Goal: Transaction & Acquisition: Purchase product/service

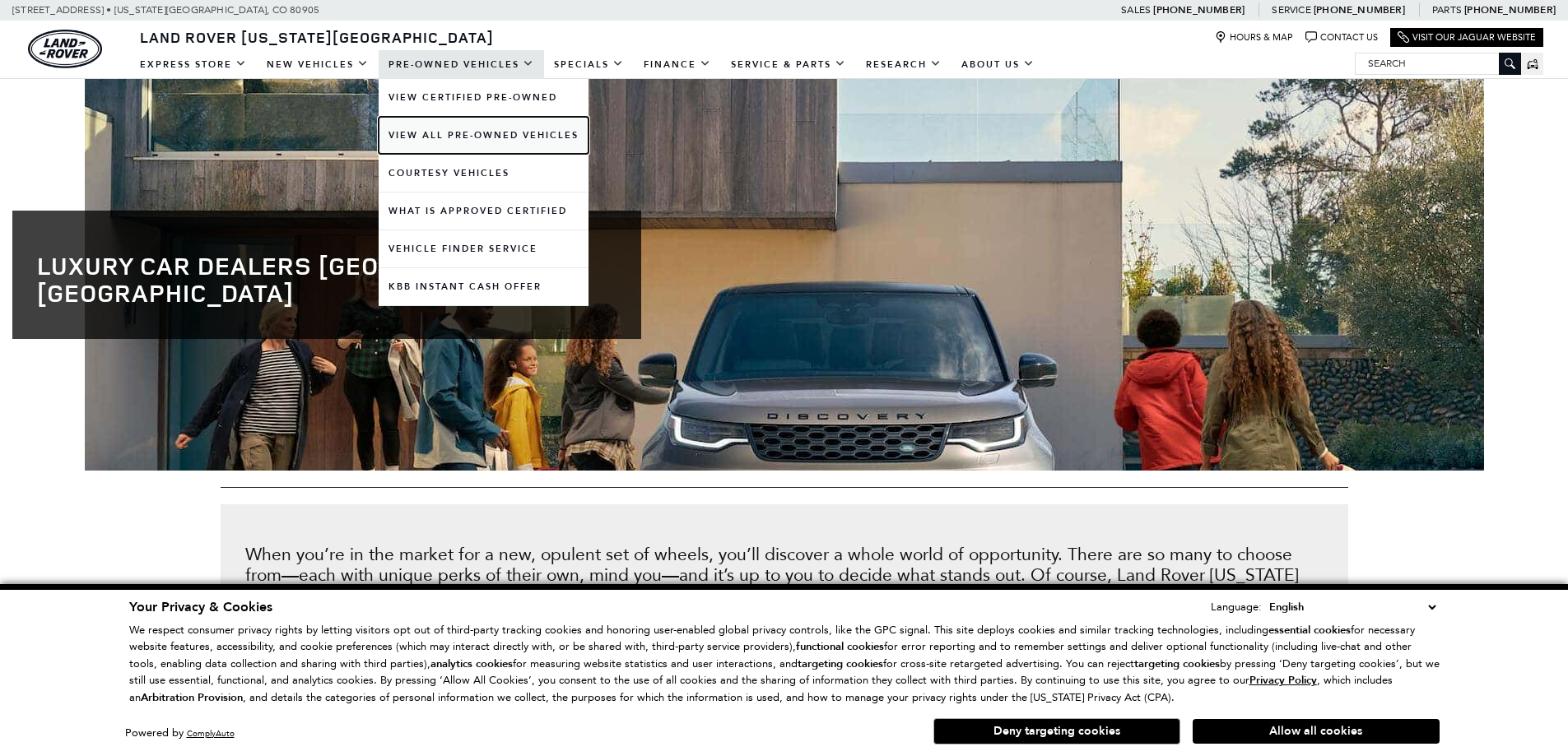
click at [433, 128] on link "View All Pre-Owned Vehicles" at bounding box center [484, 135] width 210 height 37
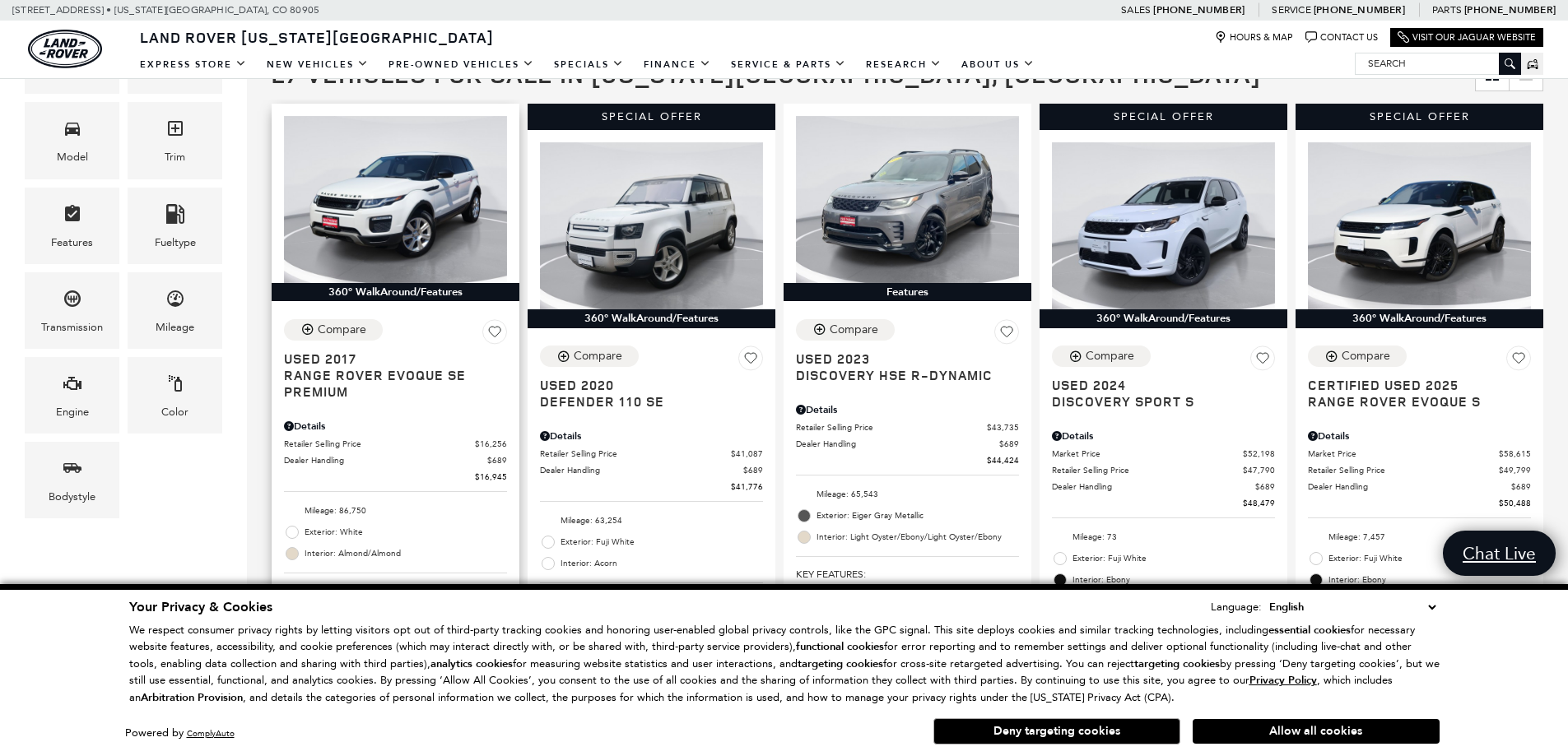
scroll to position [412, 0]
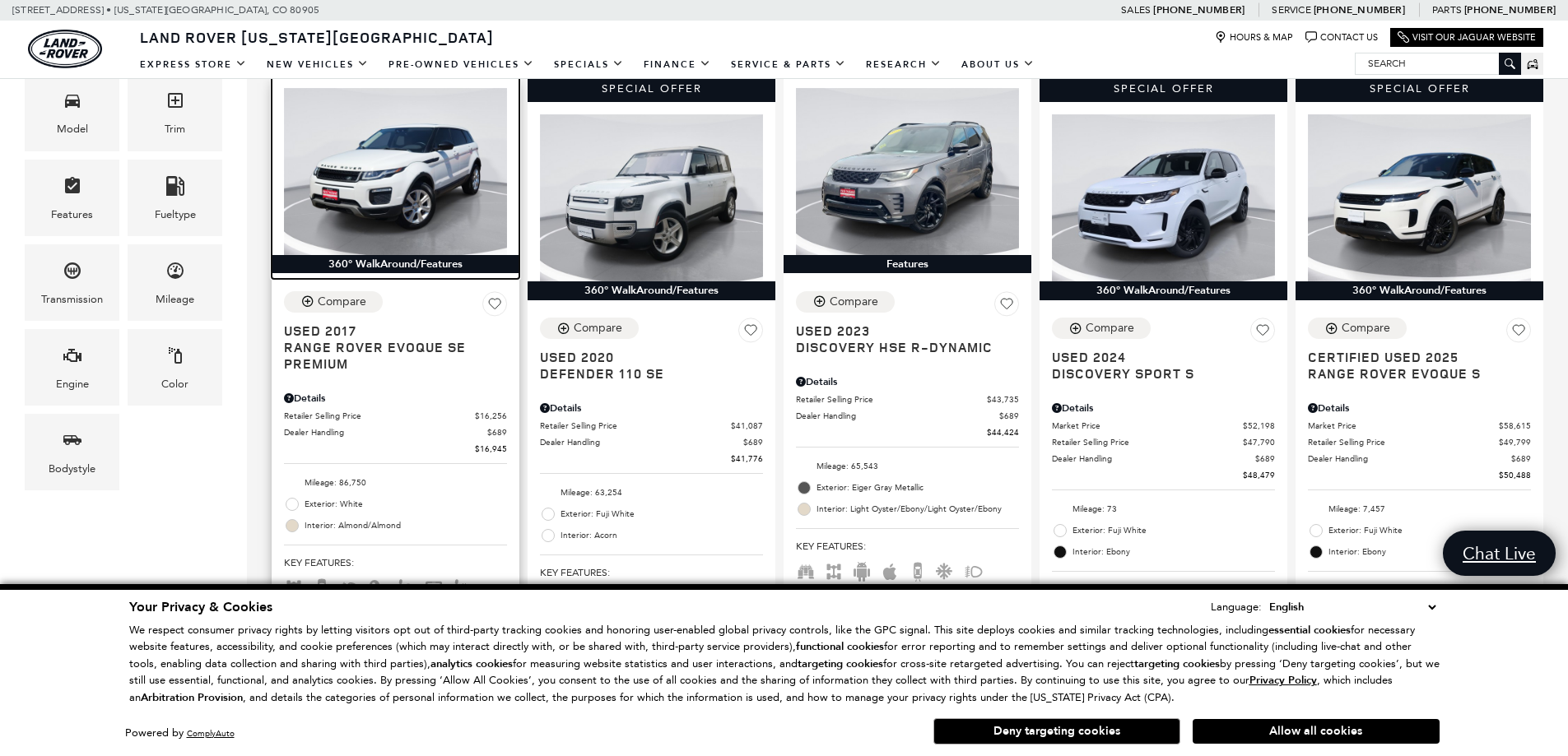
click at [431, 208] on img at bounding box center [396, 171] width 223 height 167
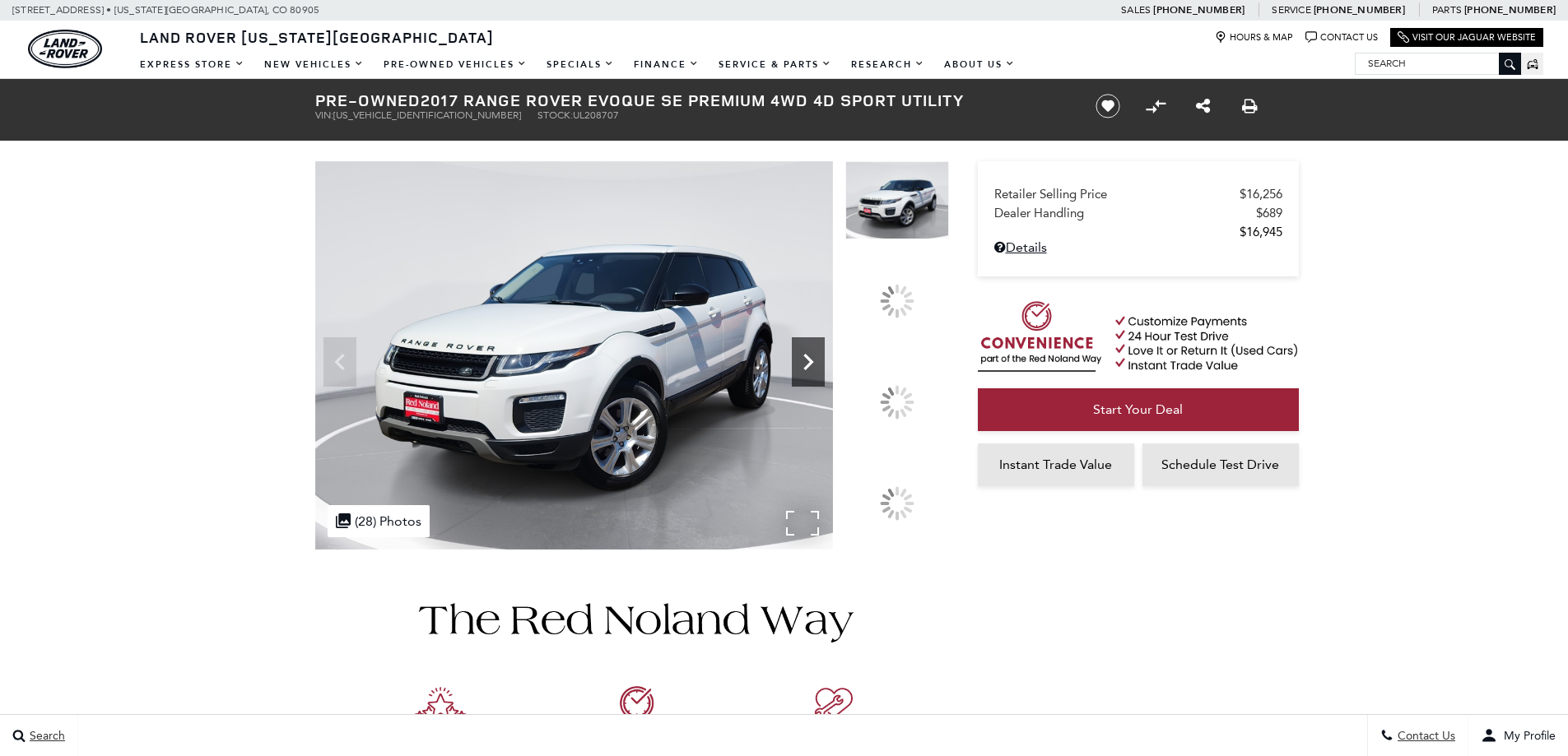
click at [806, 377] on icon "Next" at bounding box center [807, 361] width 33 height 33
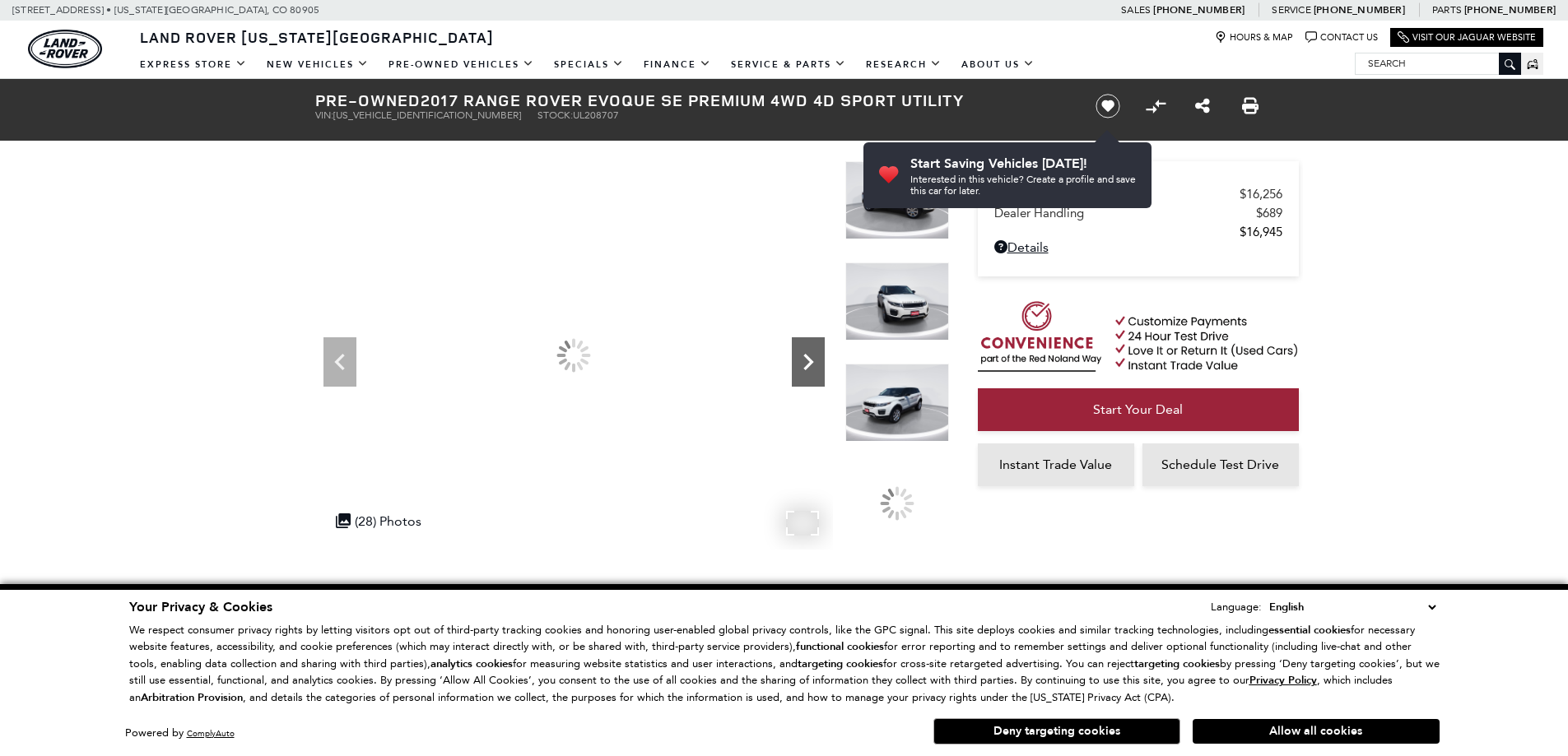
click at [806, 377] on icon "Next" at bounding box center [807, 361] width 33 height 33
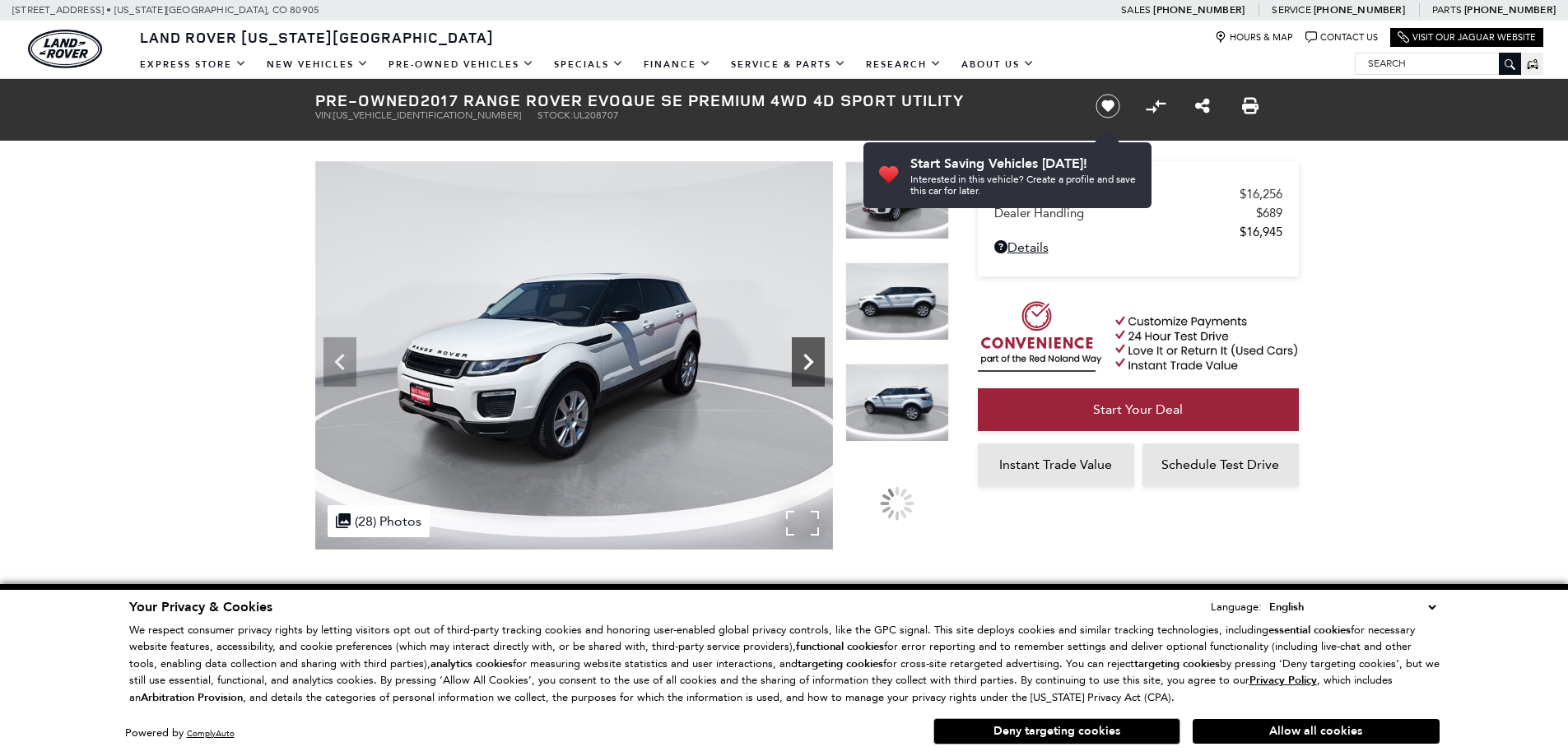
click at [807, 375] on icon "Next" at bounding box center [807, 361] width 33 height 33
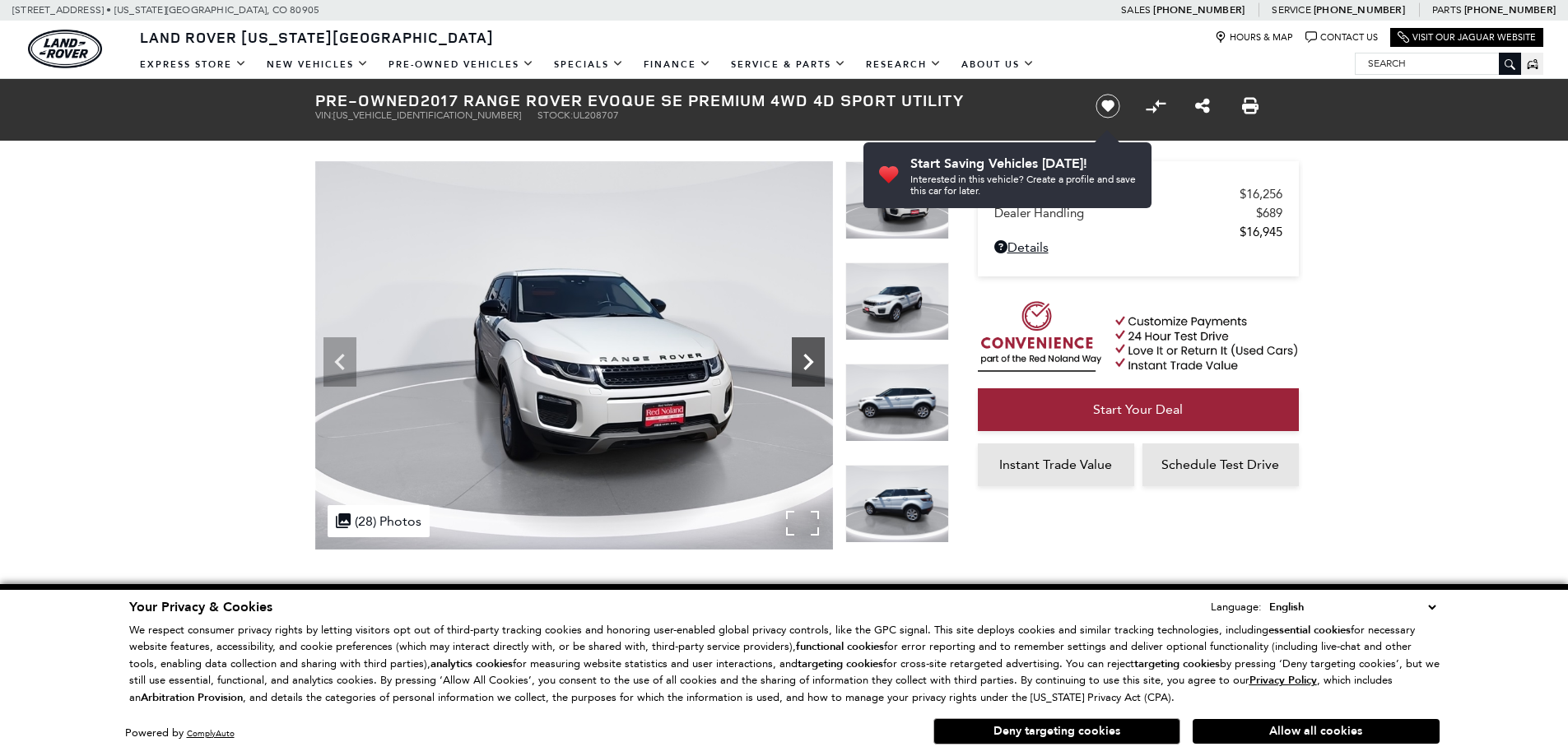
click at [815, 368] on icon "Next" at bounding box center [807, 361] width 33 height 33
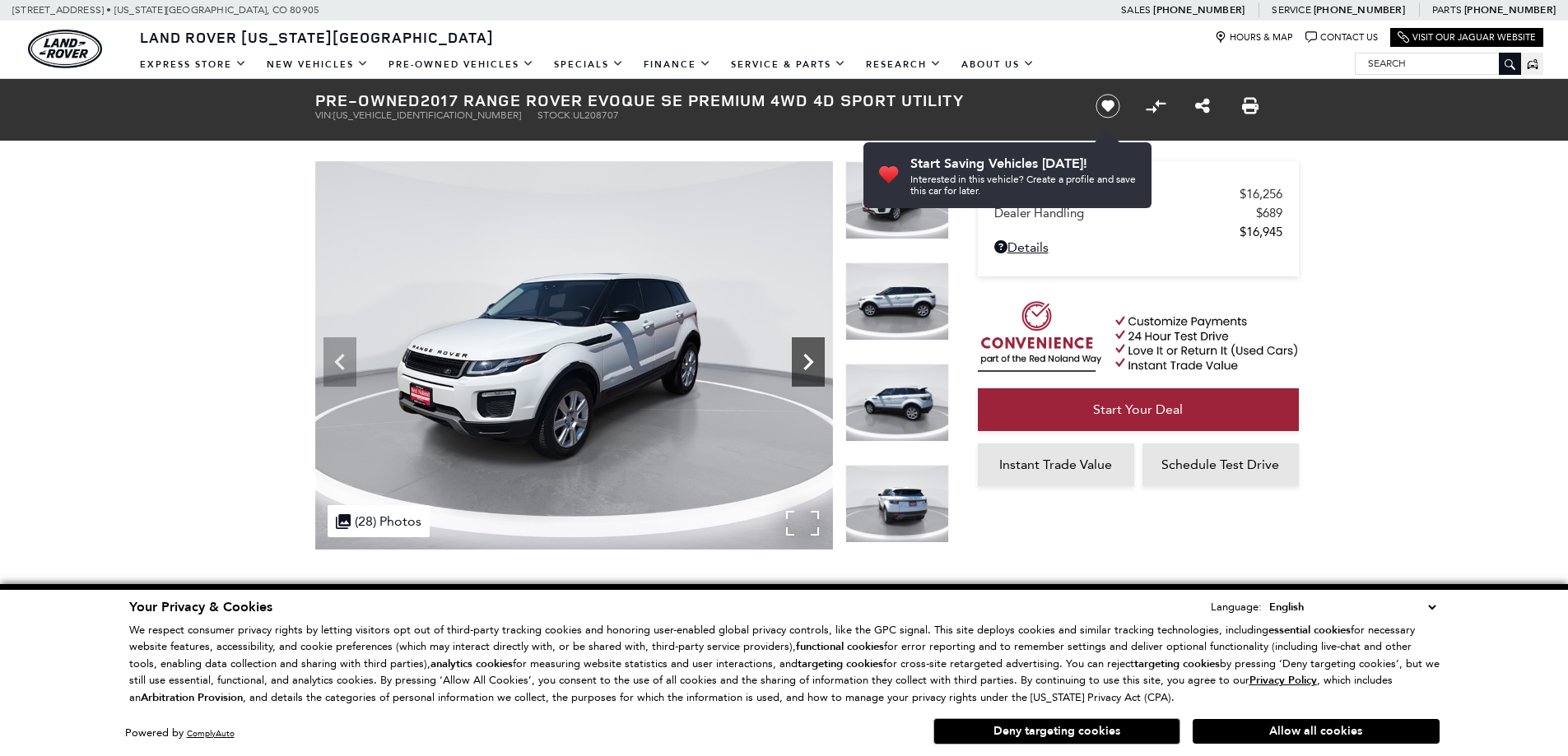
click at [815, 368] on icon "Next" at bounding box center [807, 361] width 33 height 33
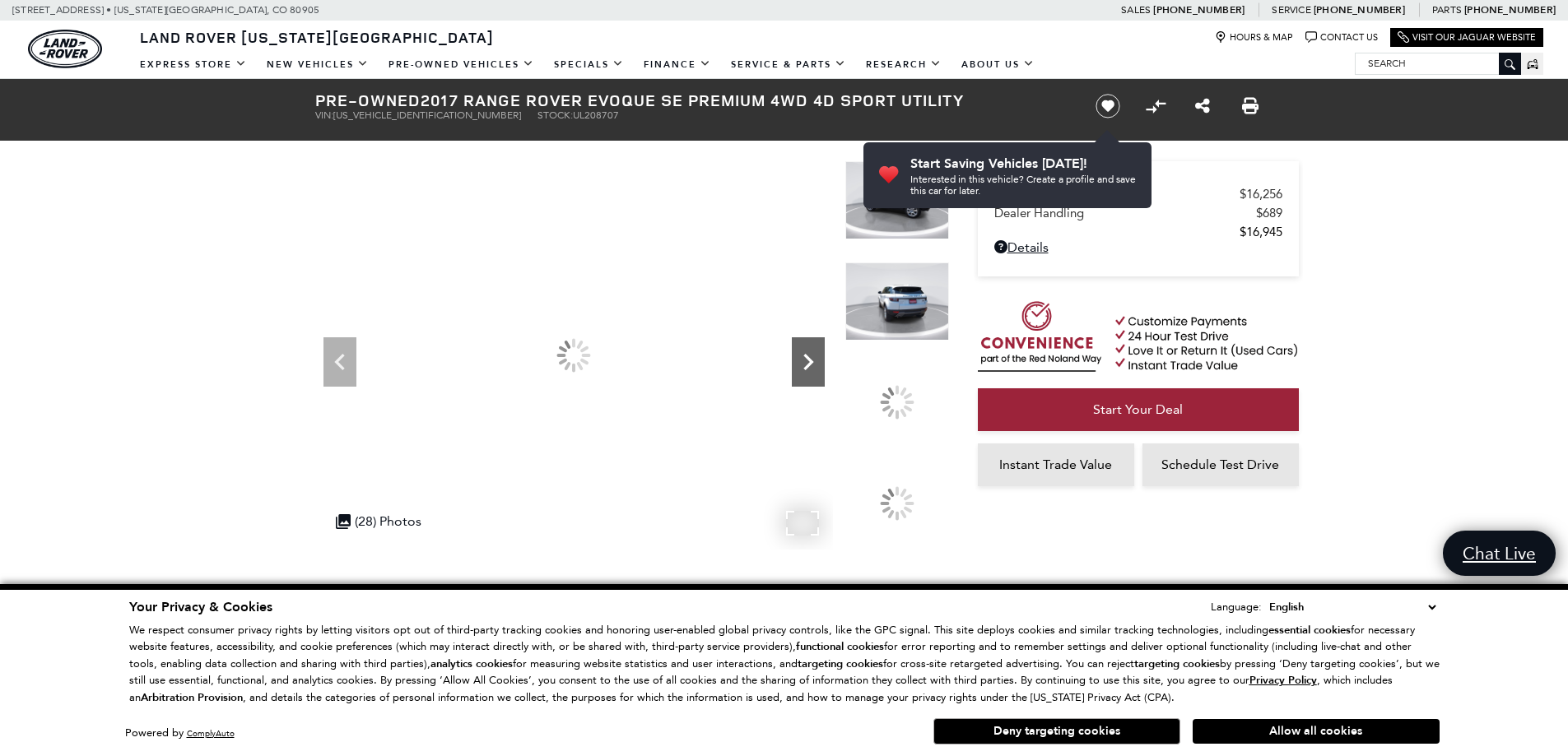
click at [815, 368] on icon "Next" at bounding box center [807, 361] width 33 height 33
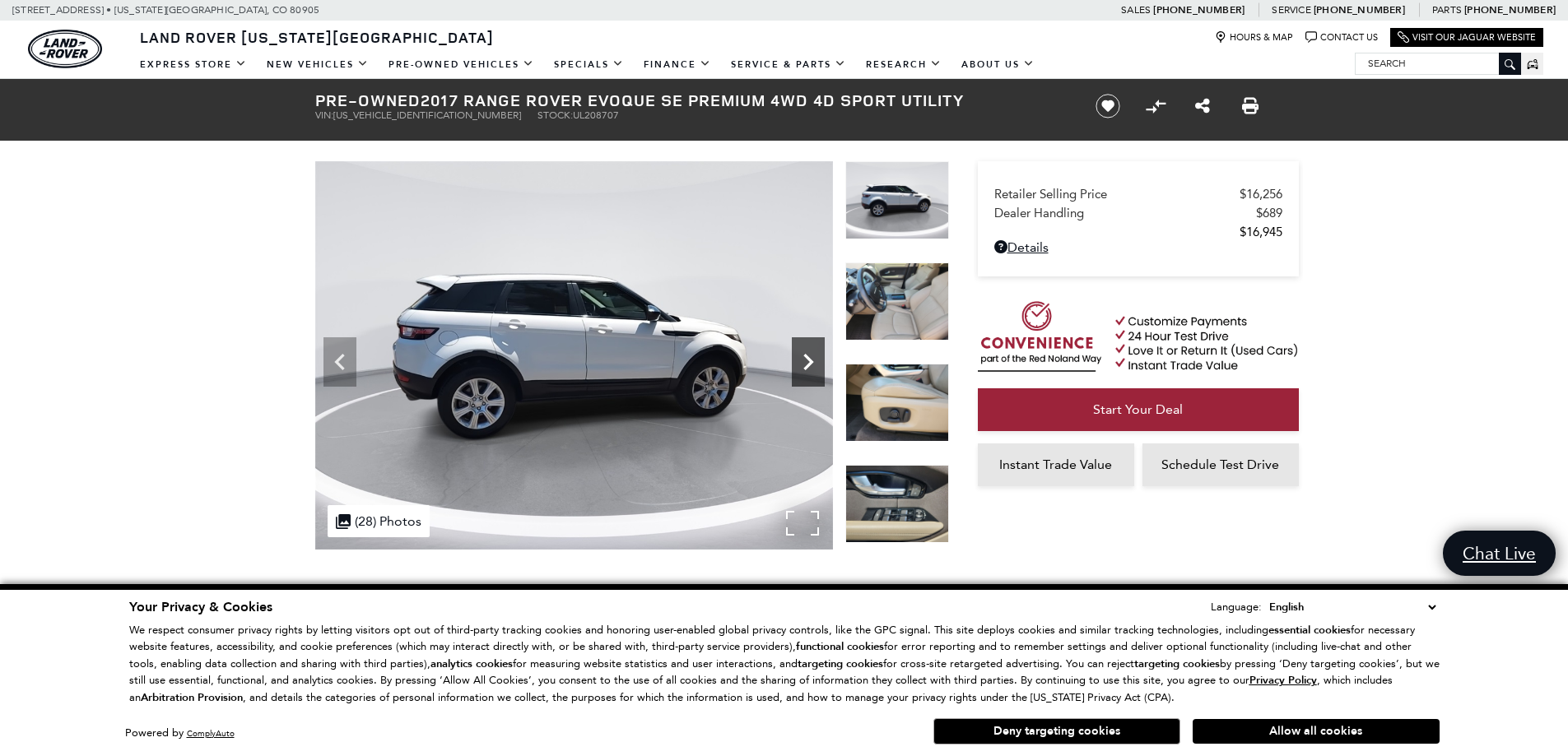
click at [815, 368] on icon "Next" at bounding box center [807, 361] width 33 height 33
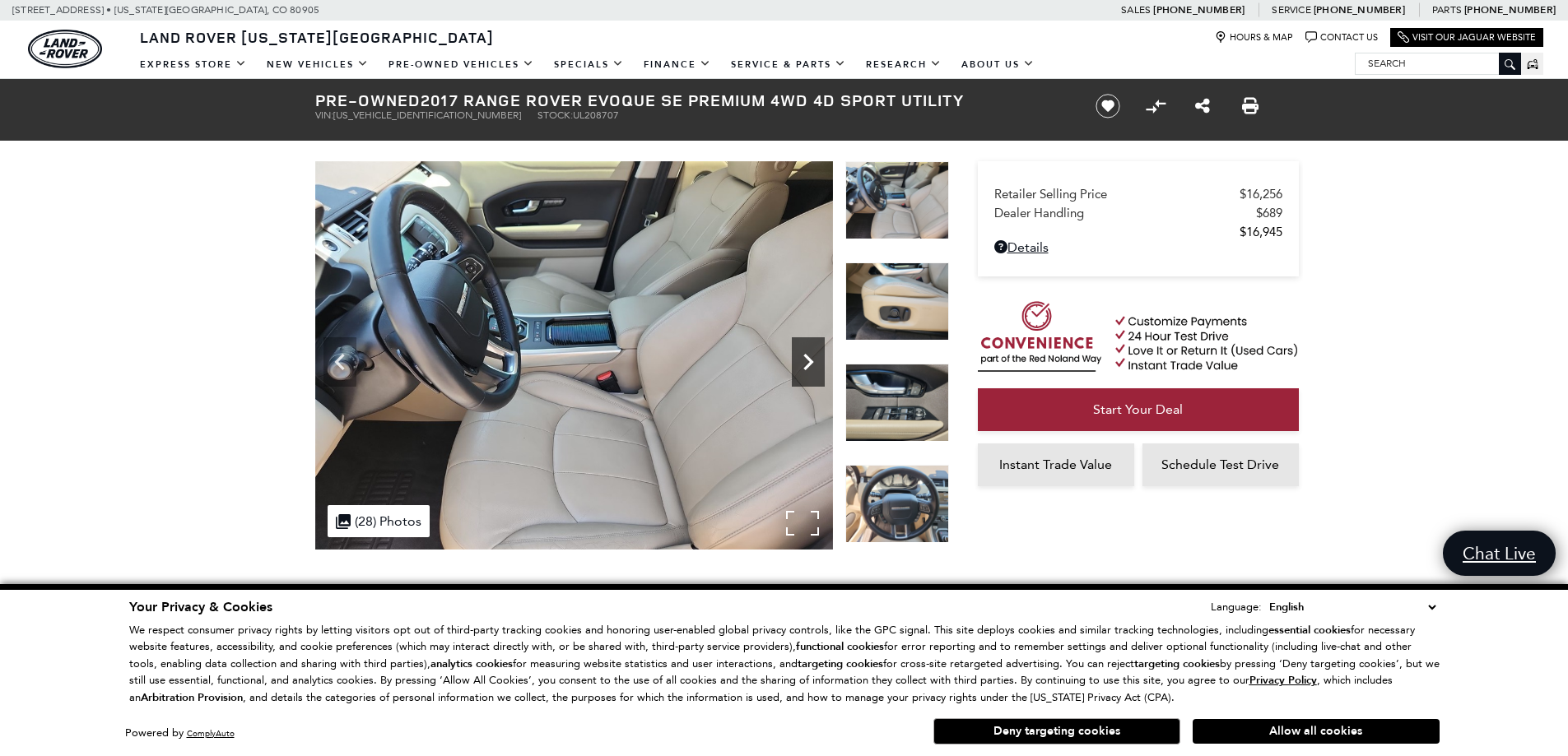
click at [815, 368] on icon "Next" at bounding box center [807, 361] width 33 height 33
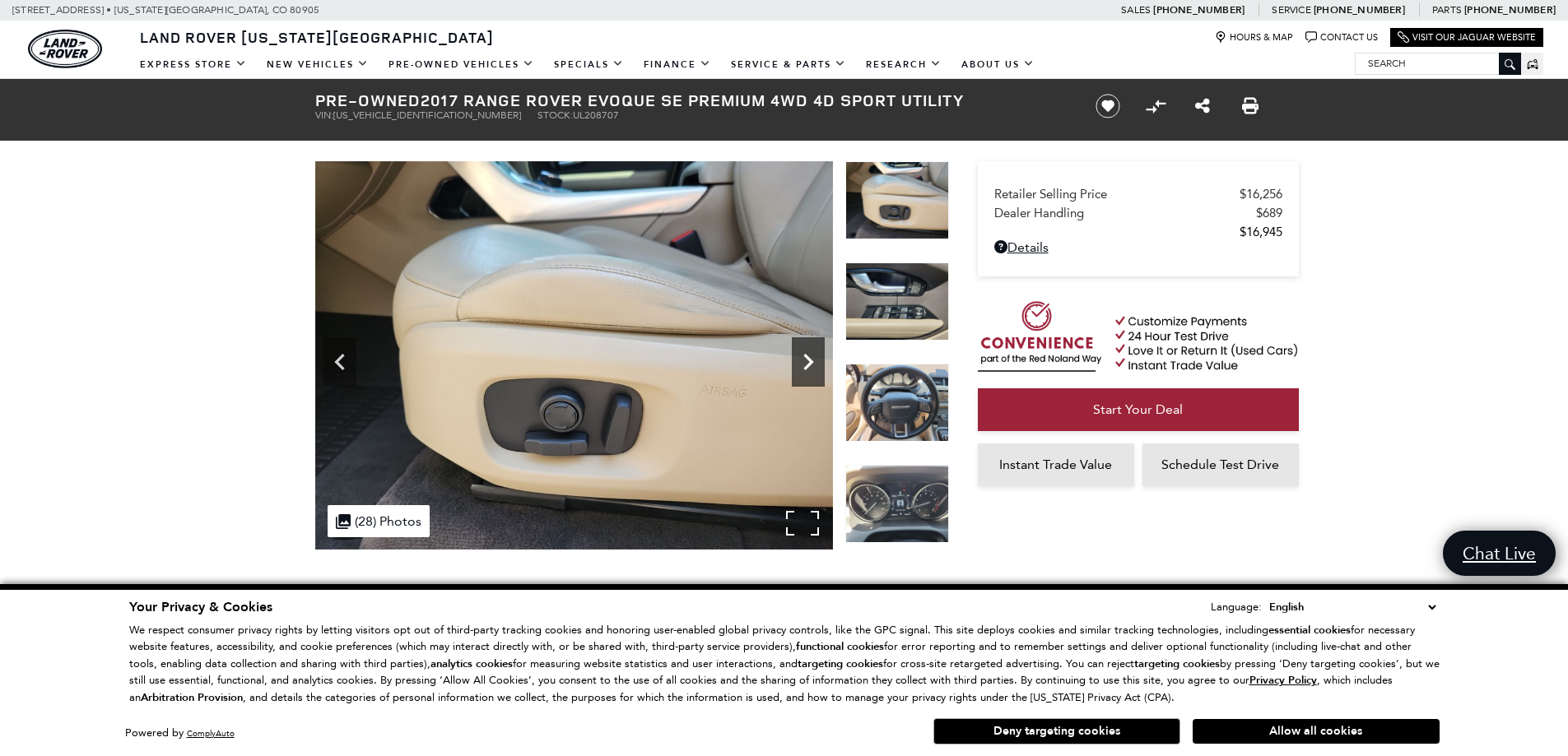
click at [815, 368] on icon "Next" at bounding box center [807, 361] width 33 height 33
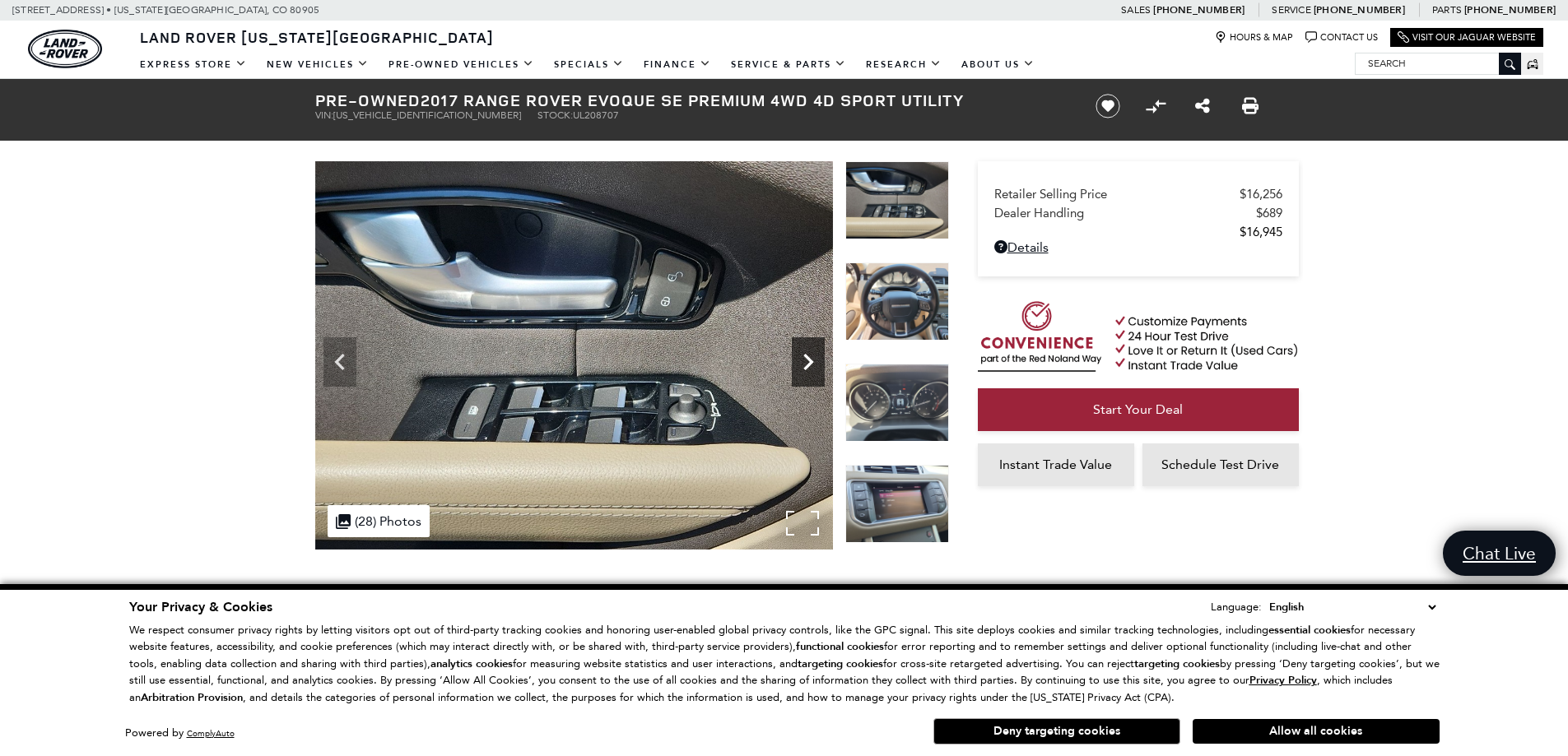
click at [815, 368] on icon "Next" at bounding box center [807, 361] width 33 height 33
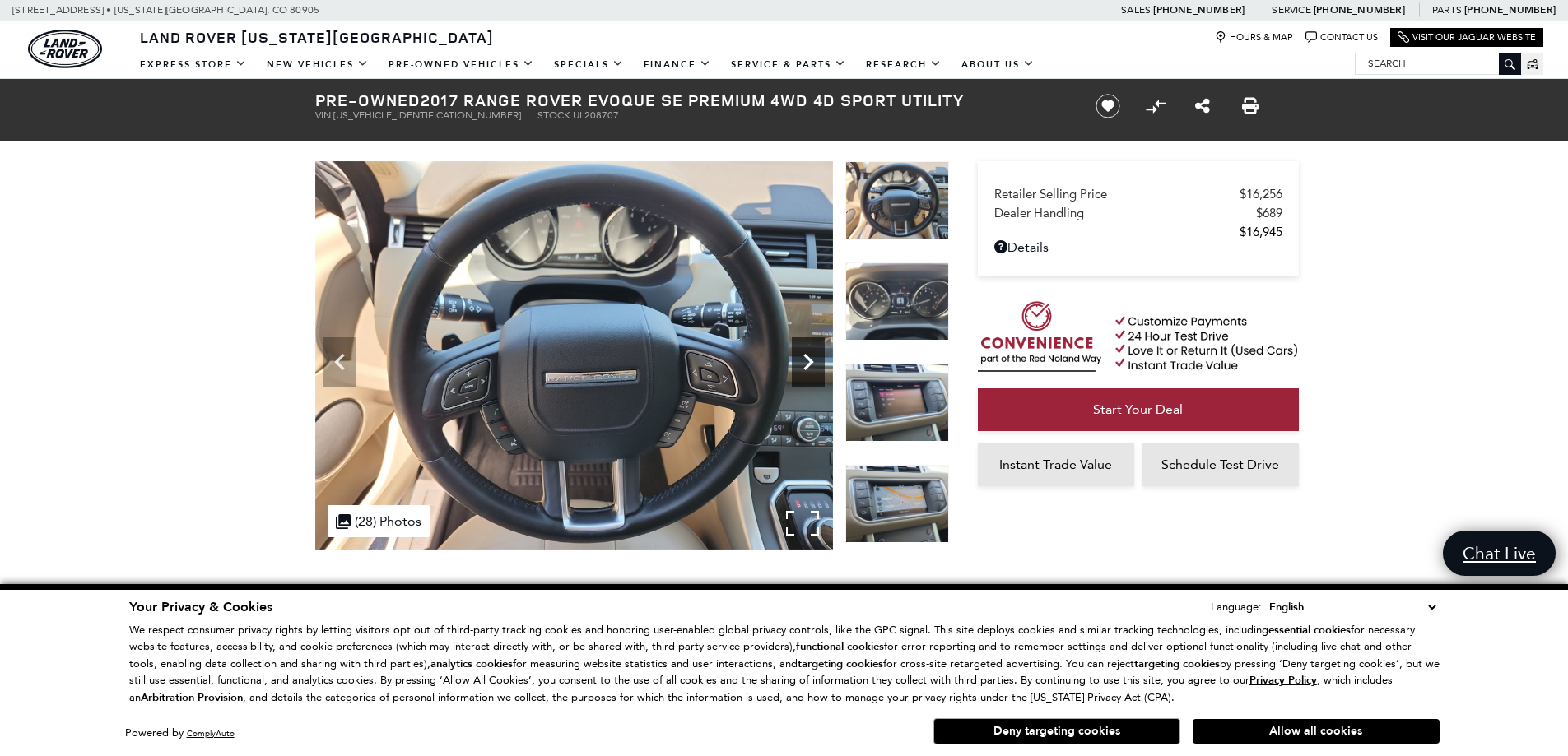
click at [815, 368] on icon "Next" at bounding box center [807, 361] width 33 height 33
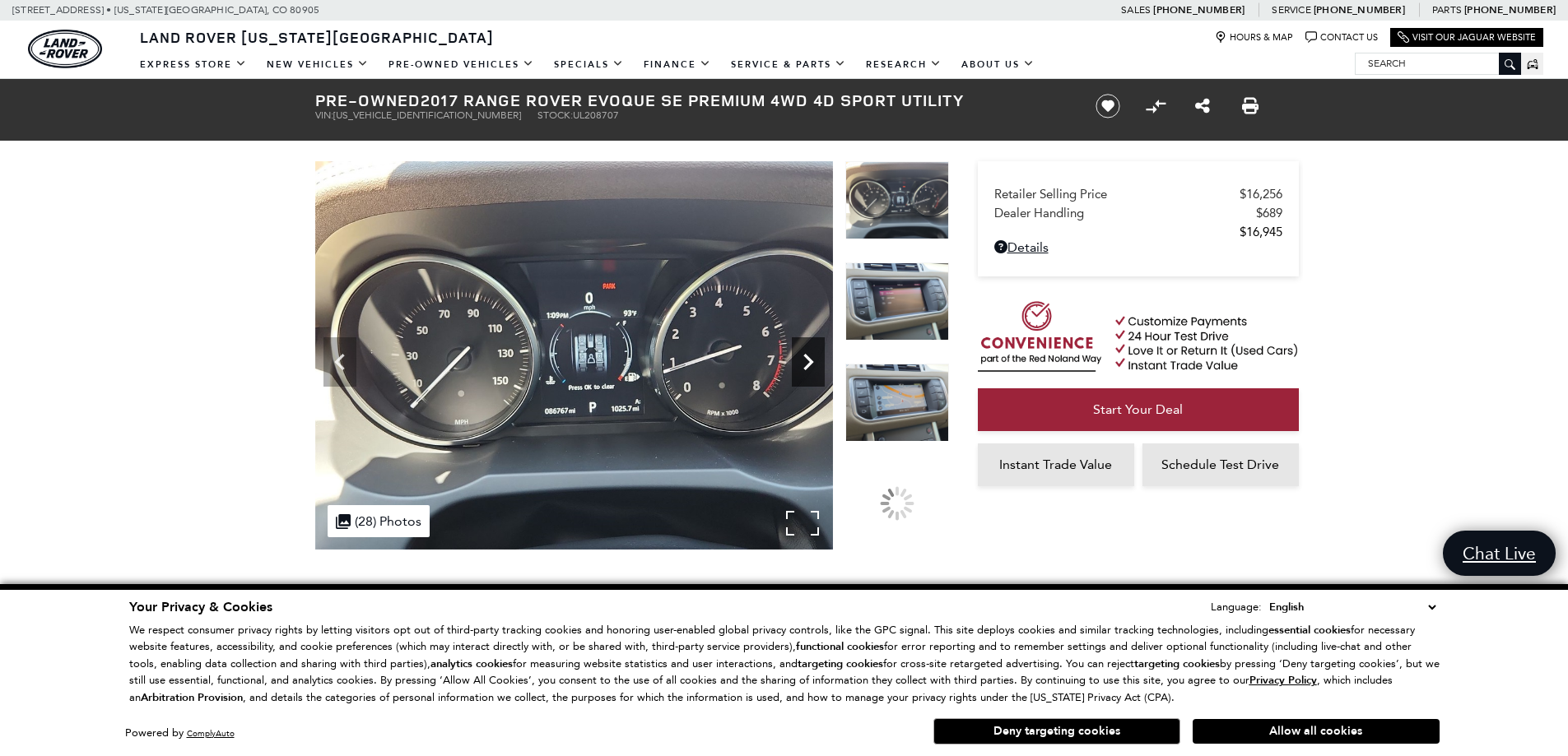
click at [815, 368] on icon "Next" at bounding box center [807, 361] width 33 height 33
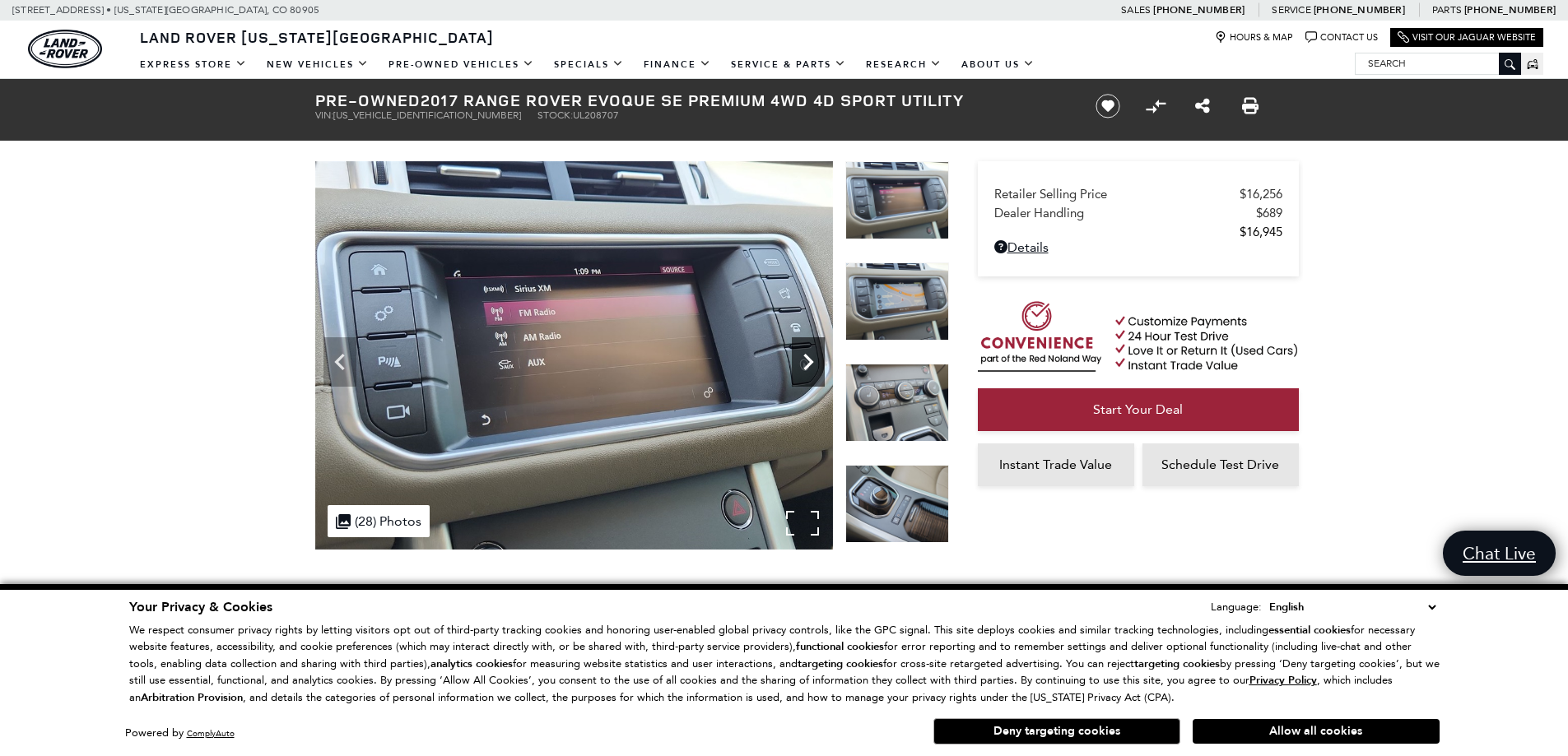
click at [815, 368] on icon "Next" at bounding box center [807, 361] width 33 height 33
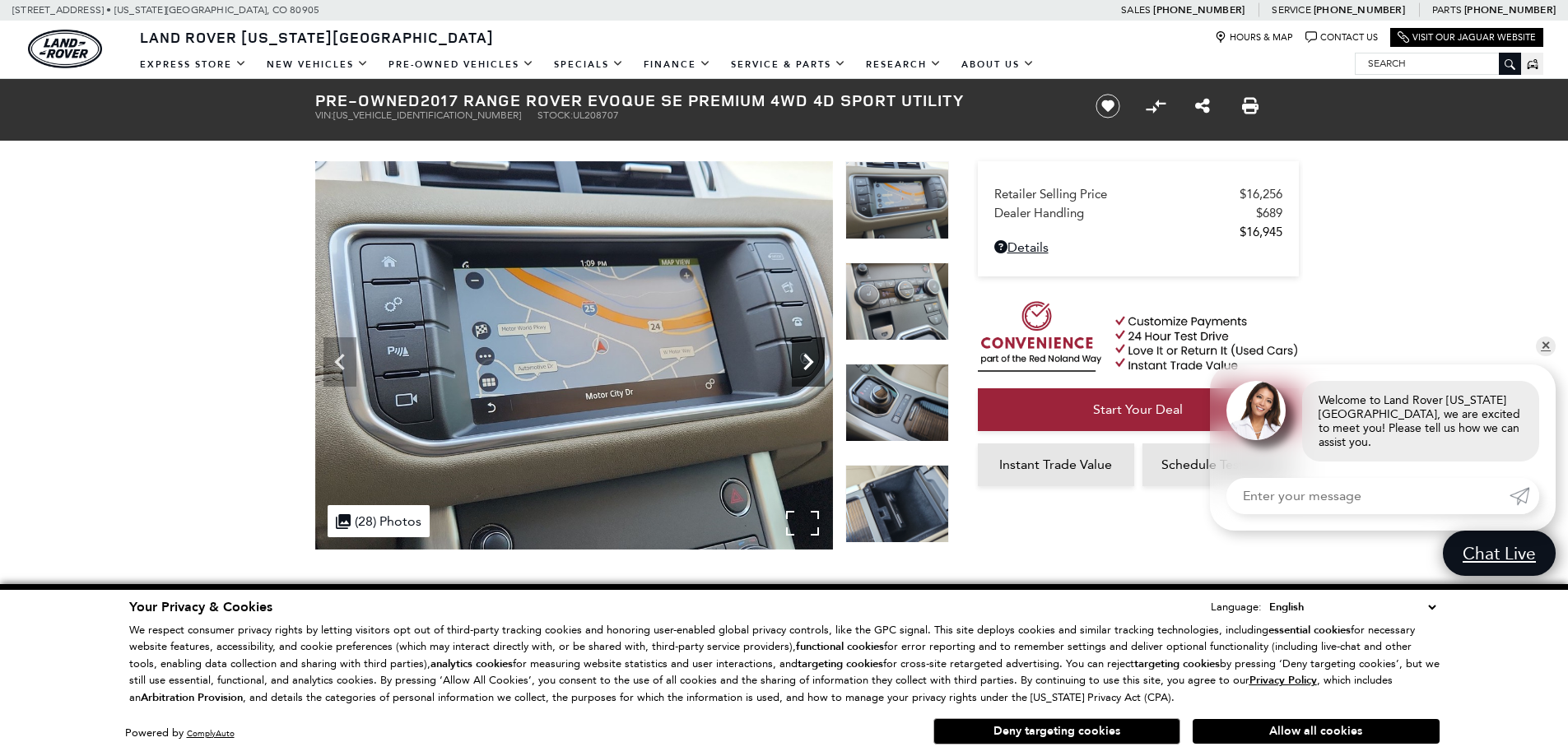
click at [815, 368] on icon "Next" at bounding box center [807, 361] width 33 height 33
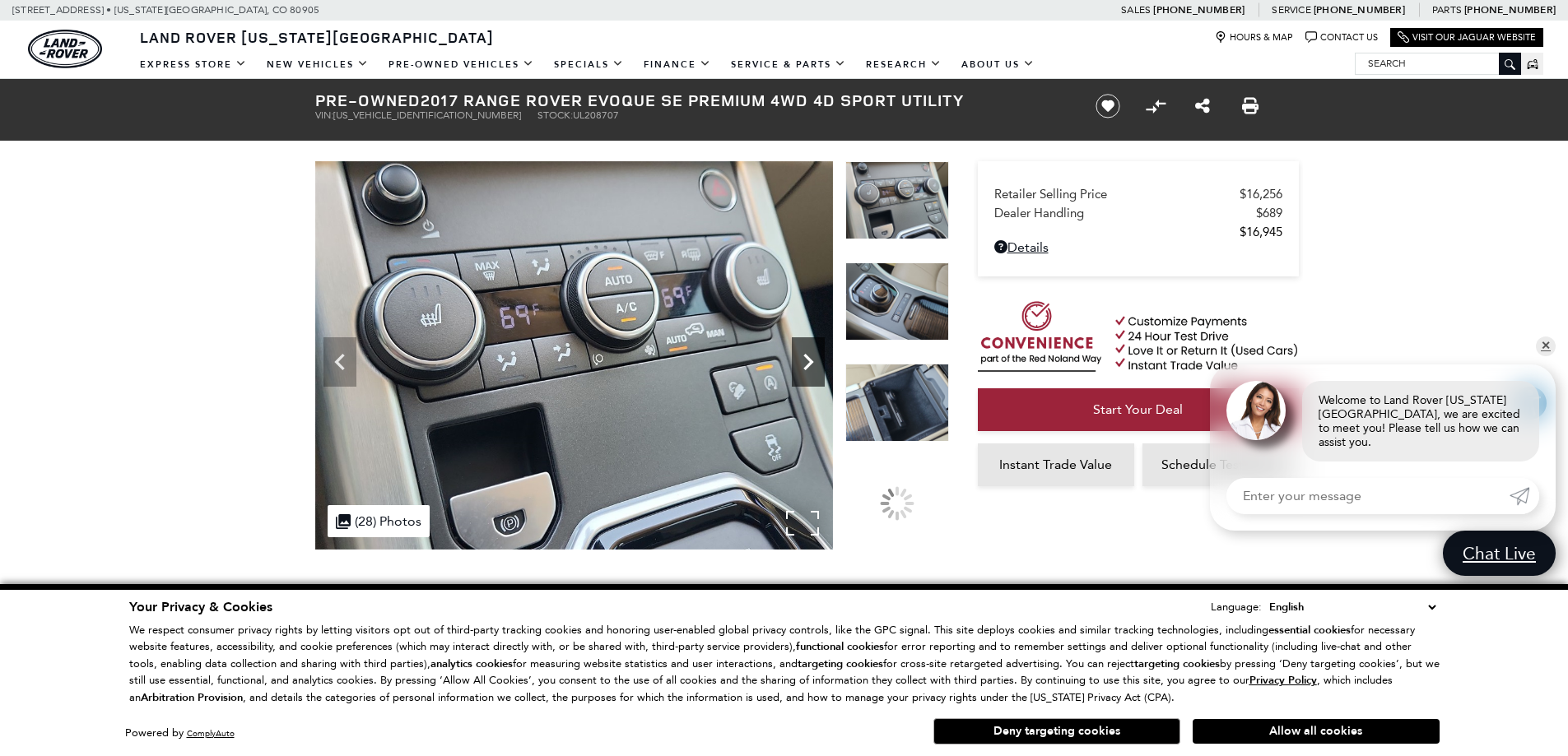
click at [815, 368] on icon "Next" at bounding box center [807, 361] width 33 height 33
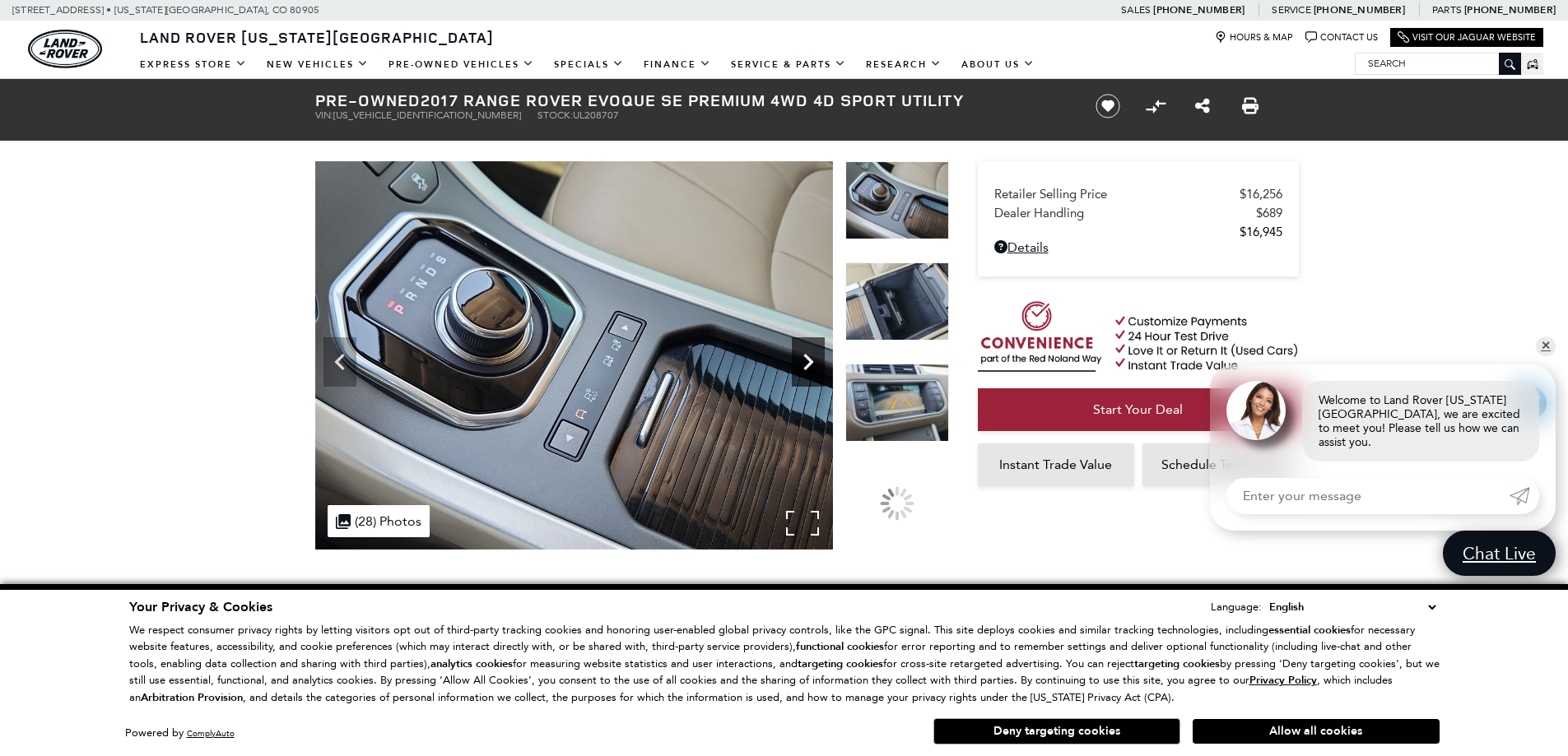
click at [815, 368] on icon "Next" at bounding box center [807, 361] width 33 height 33
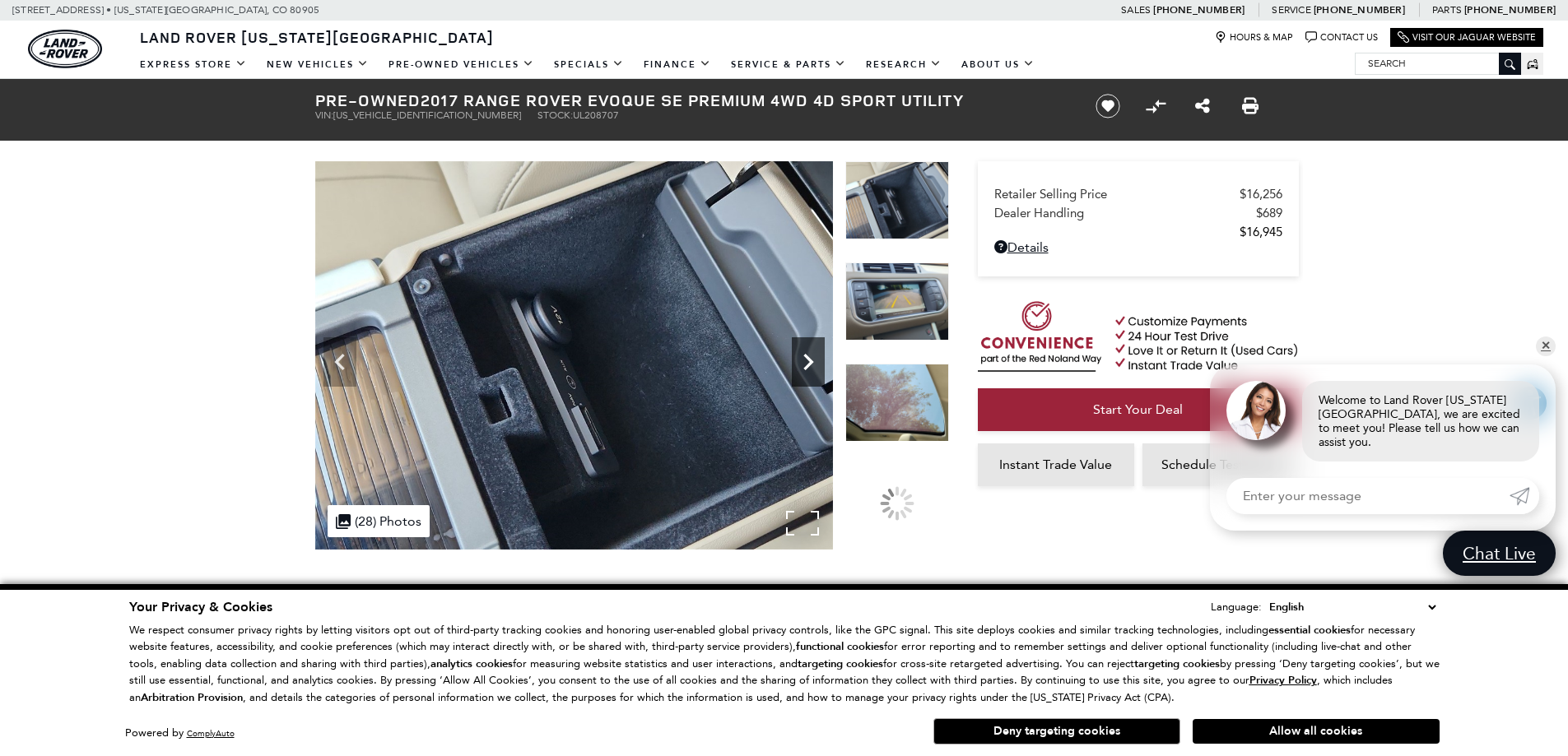
click at [815, 368] on icon "Next" at bounding box center [807, 361] width 33 height 33
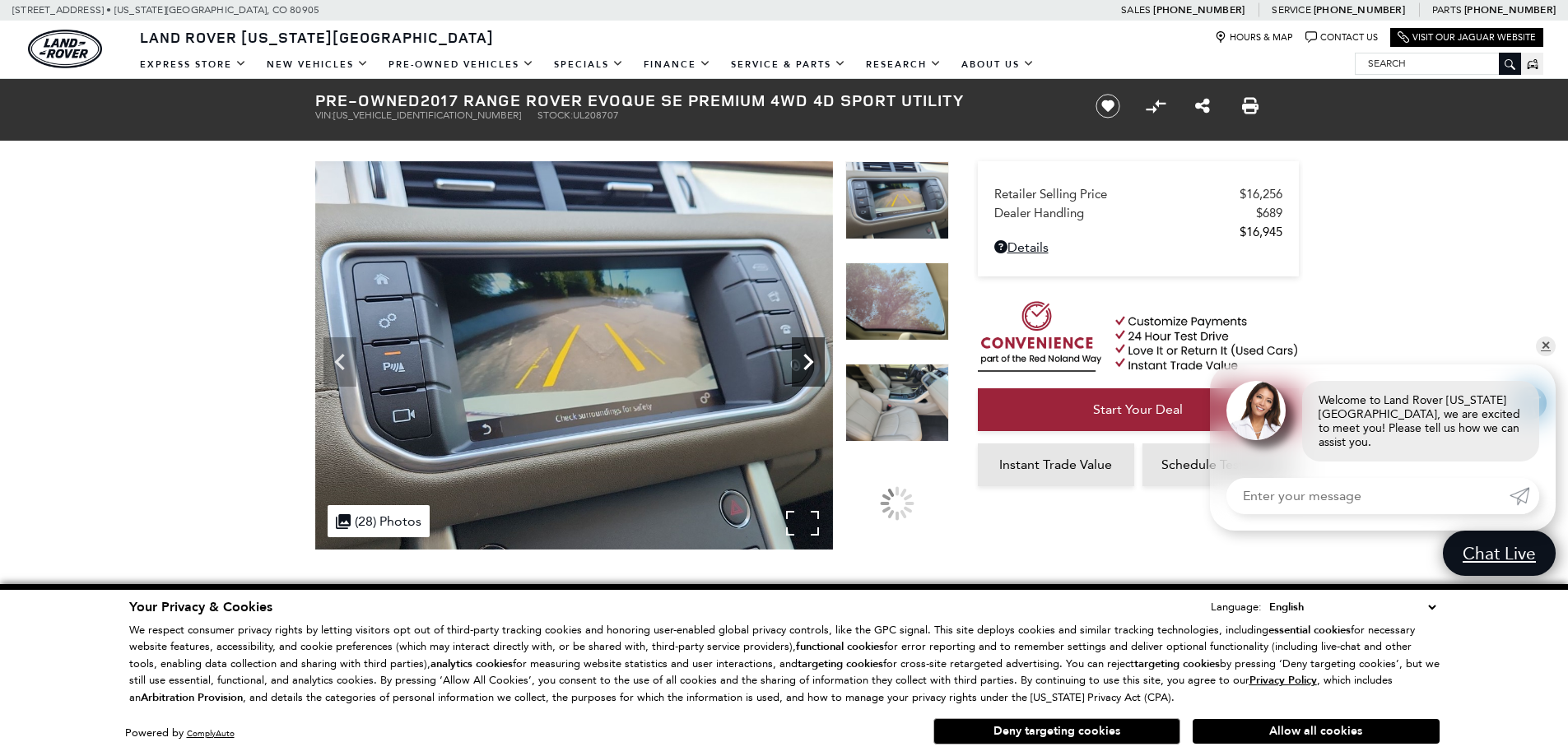
click at [815, 368] on icon "Next" at bounding box center [807, 361] width 33 height 33
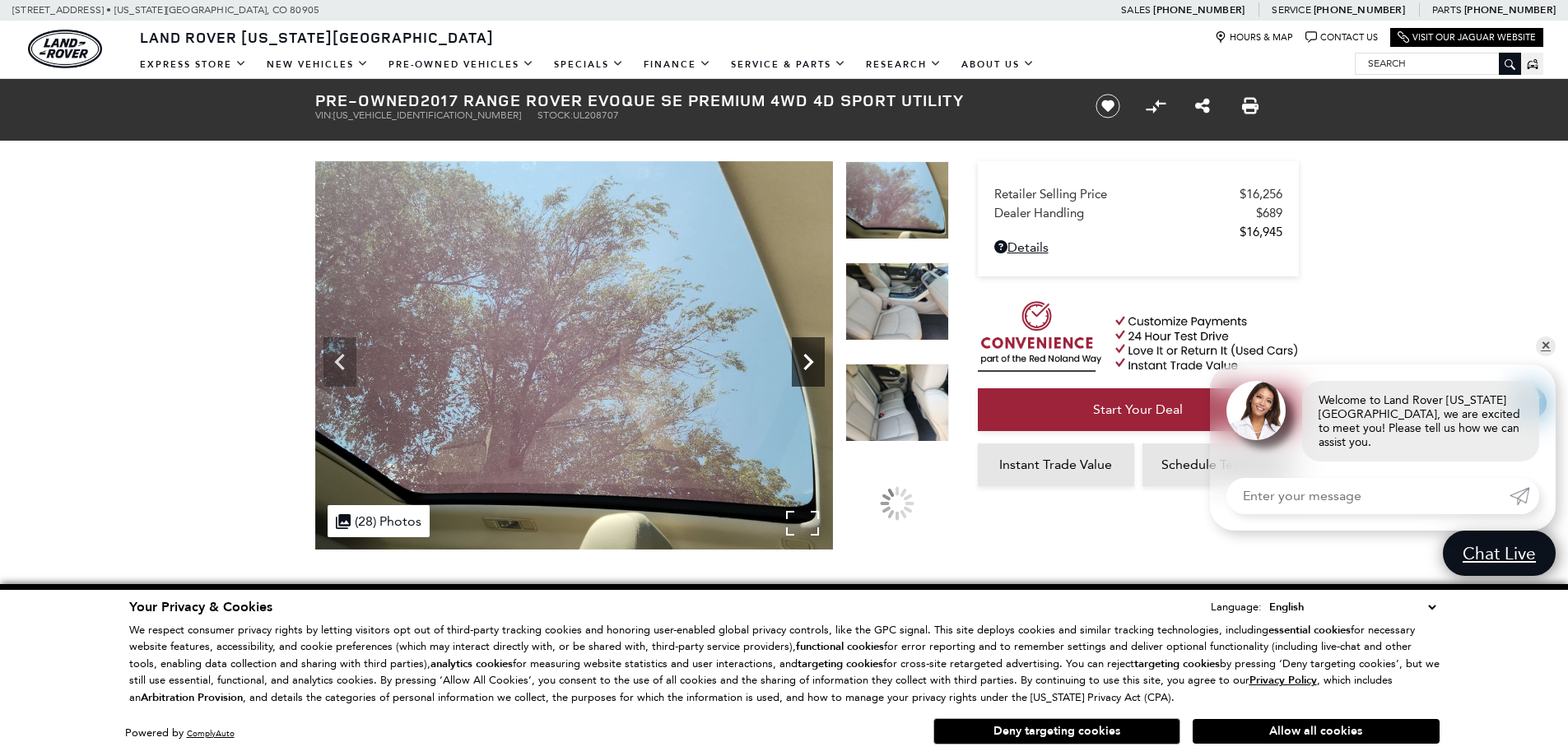
click at [815, 368] on icon "Next" at bounding box center [807, 361] width 33 height 33
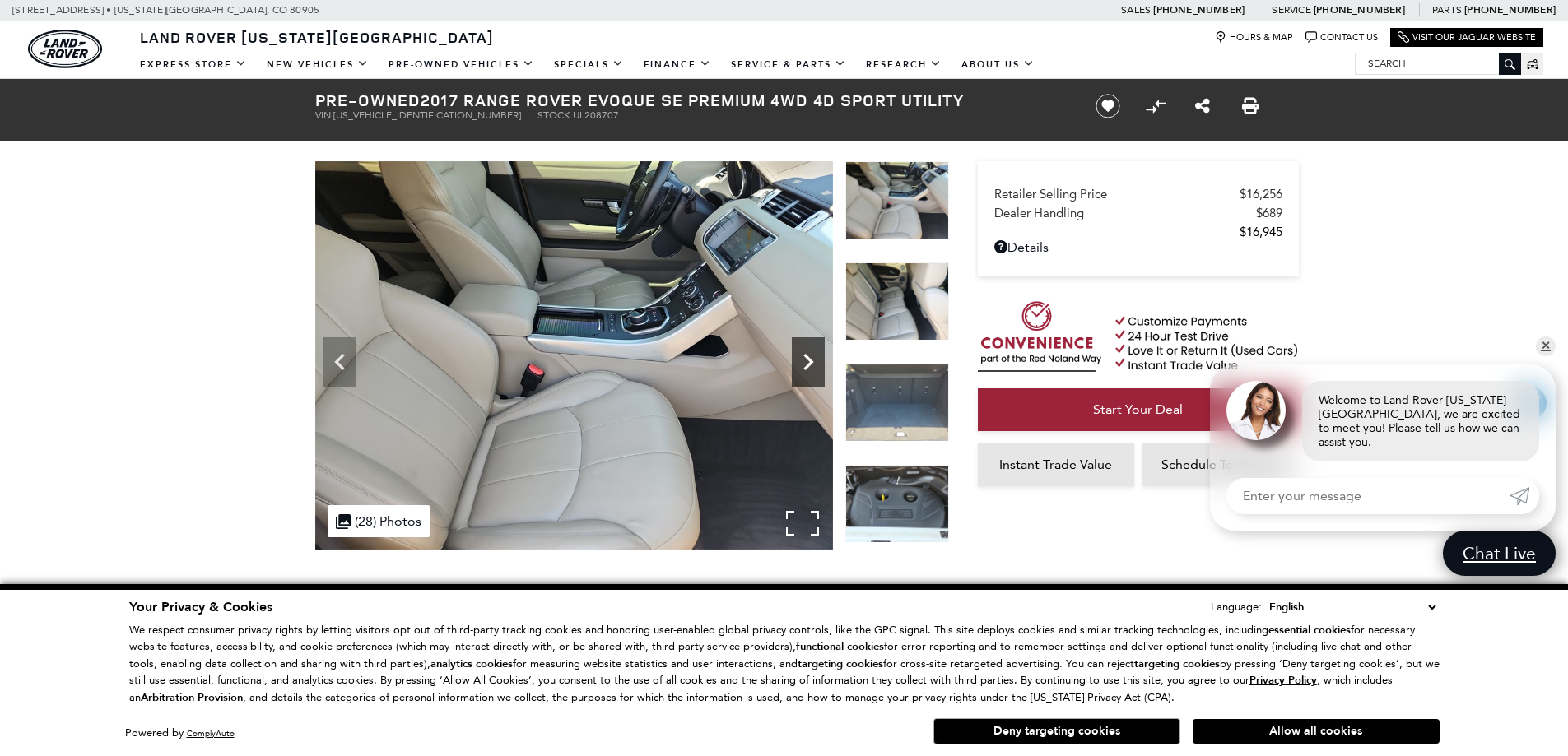
click at [815, 368] on icon "Next" at bounding box center [807, 361] width 33 height 33
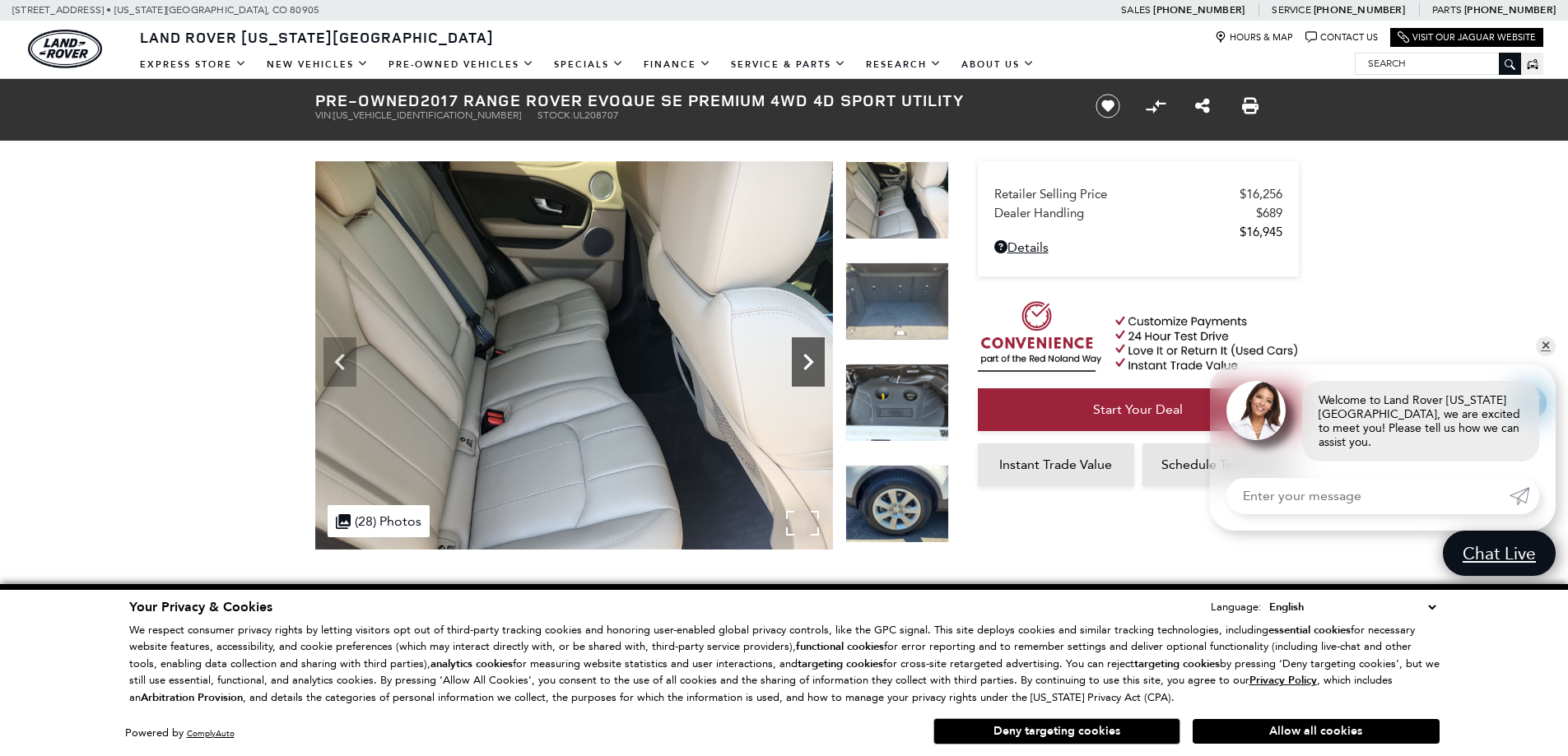
click at [815, 368] on icon "Next" at bounding box center [807, 361] width 33 height 33
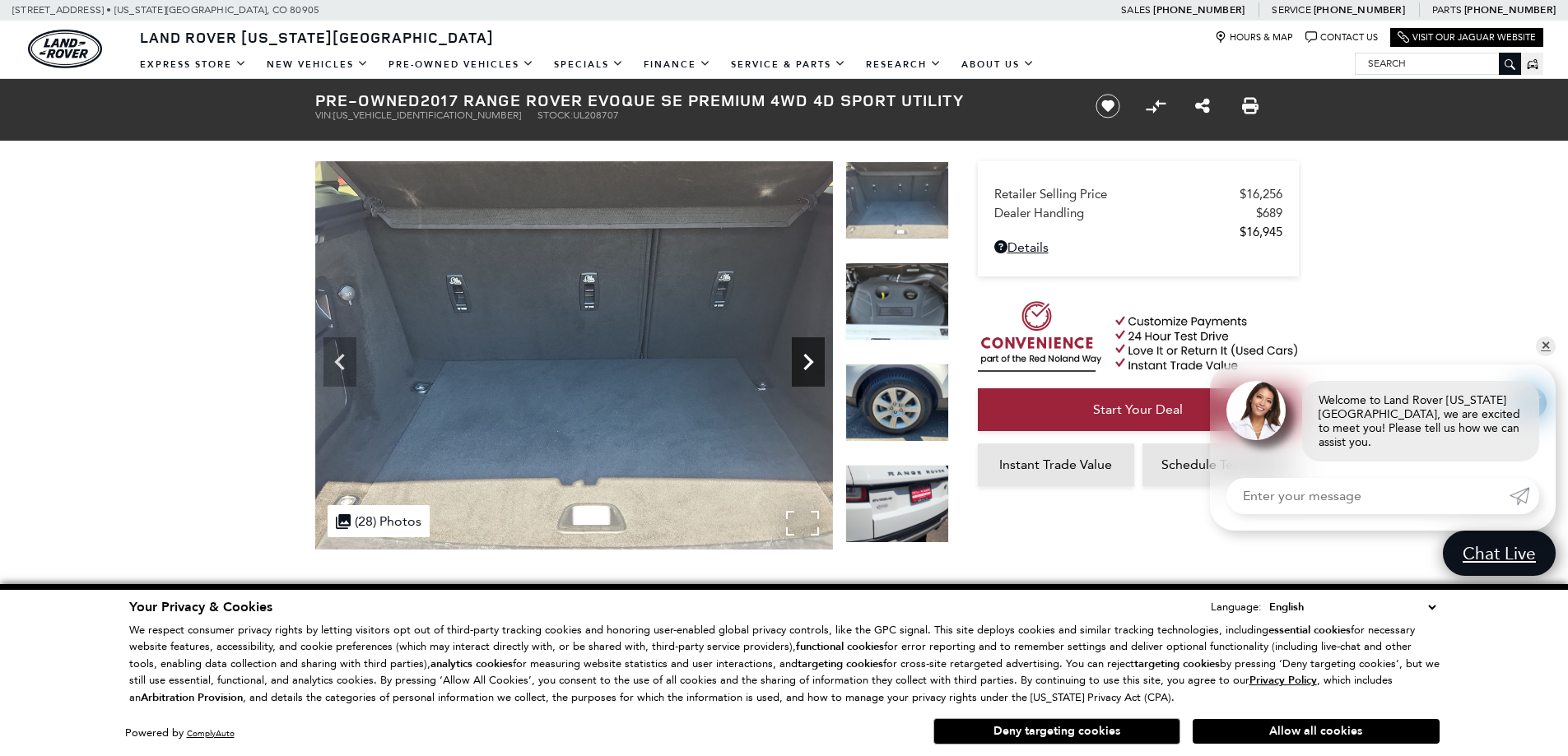
click at [815, 368] on icon "Next" at bounding box center [807, 361] width 33 height 33
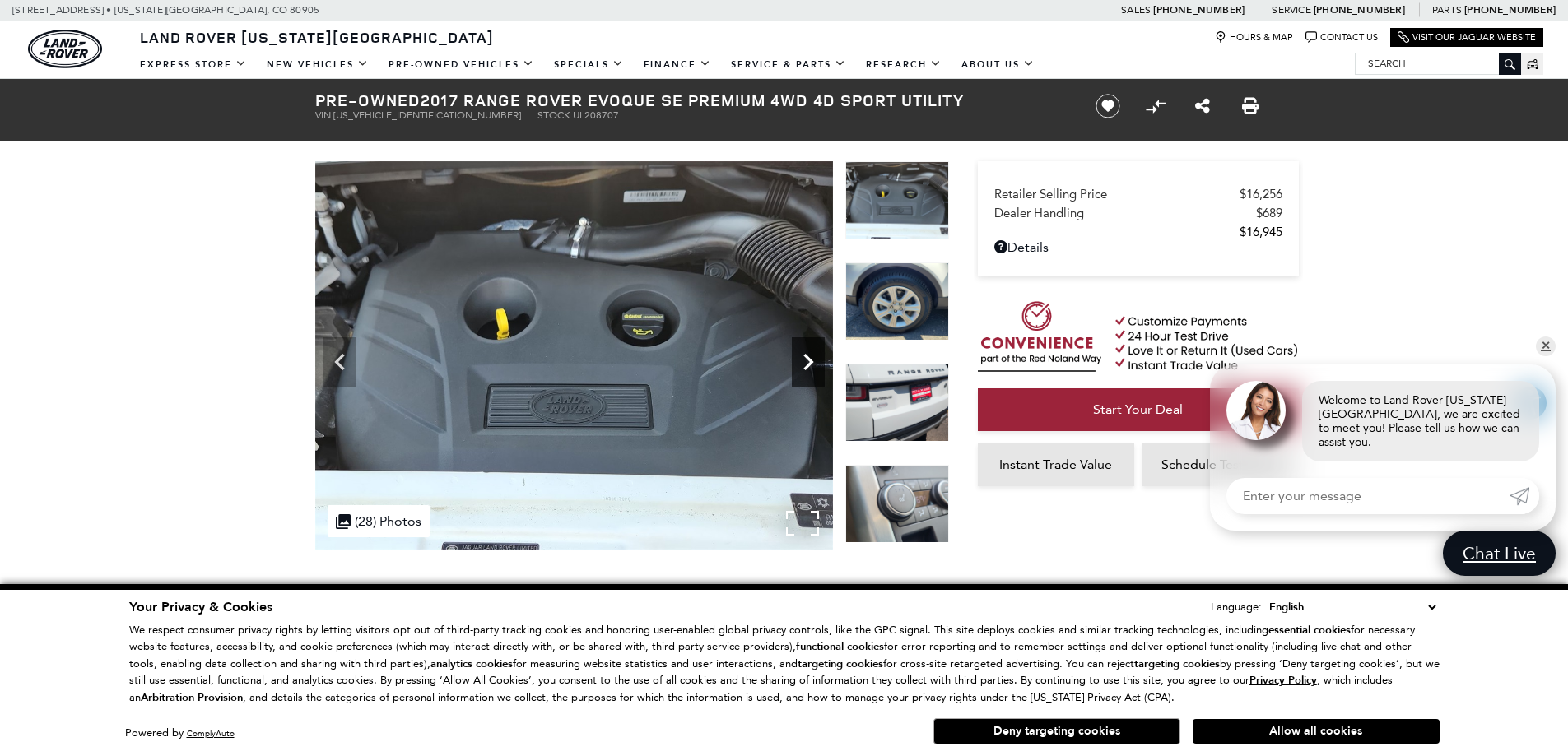
click at [815, 368] on icon "Next" at bounding box center [807, 361] width 33 height 33
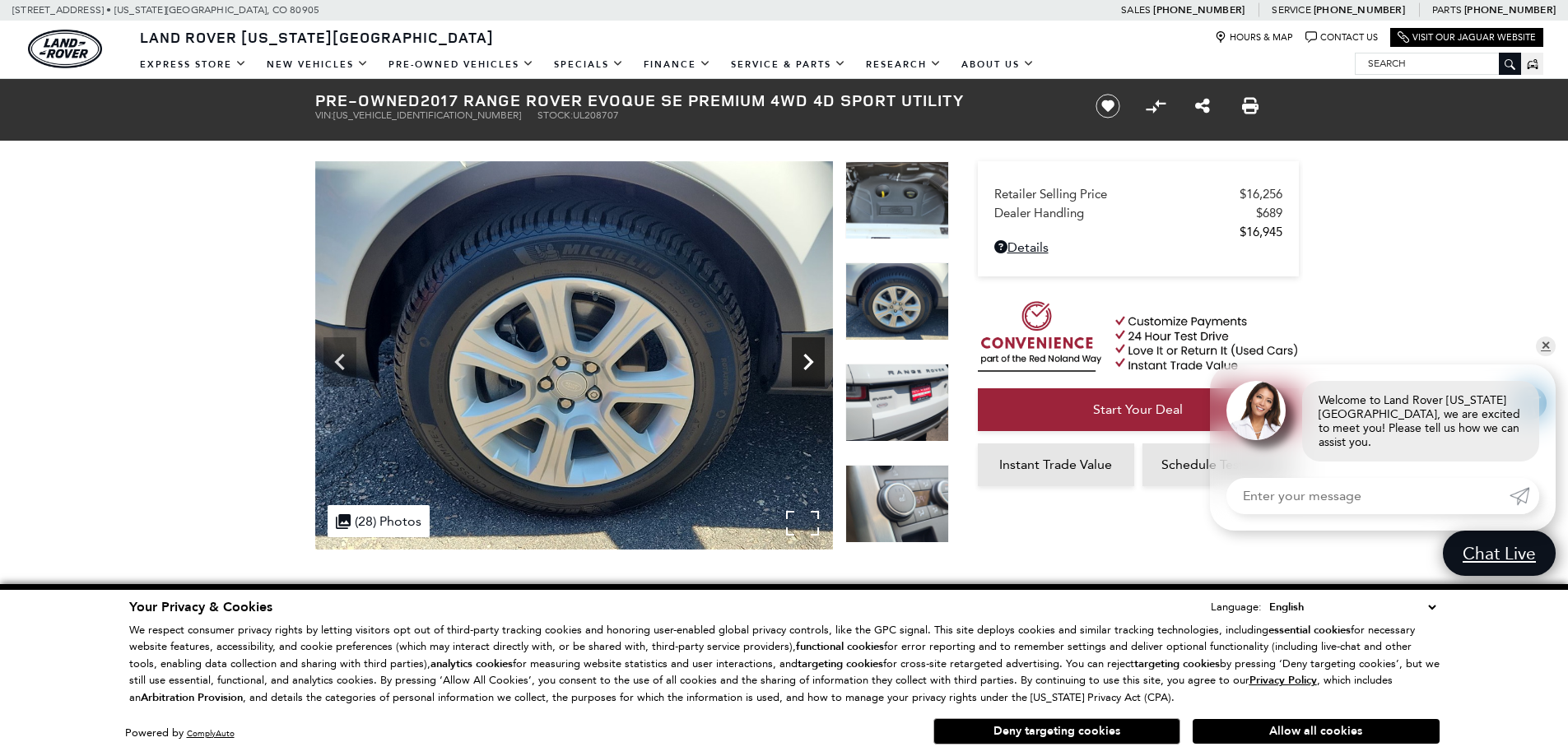
click at [815, 368] on icon "Next" at bounding box center [807, 361] width 33 height 33
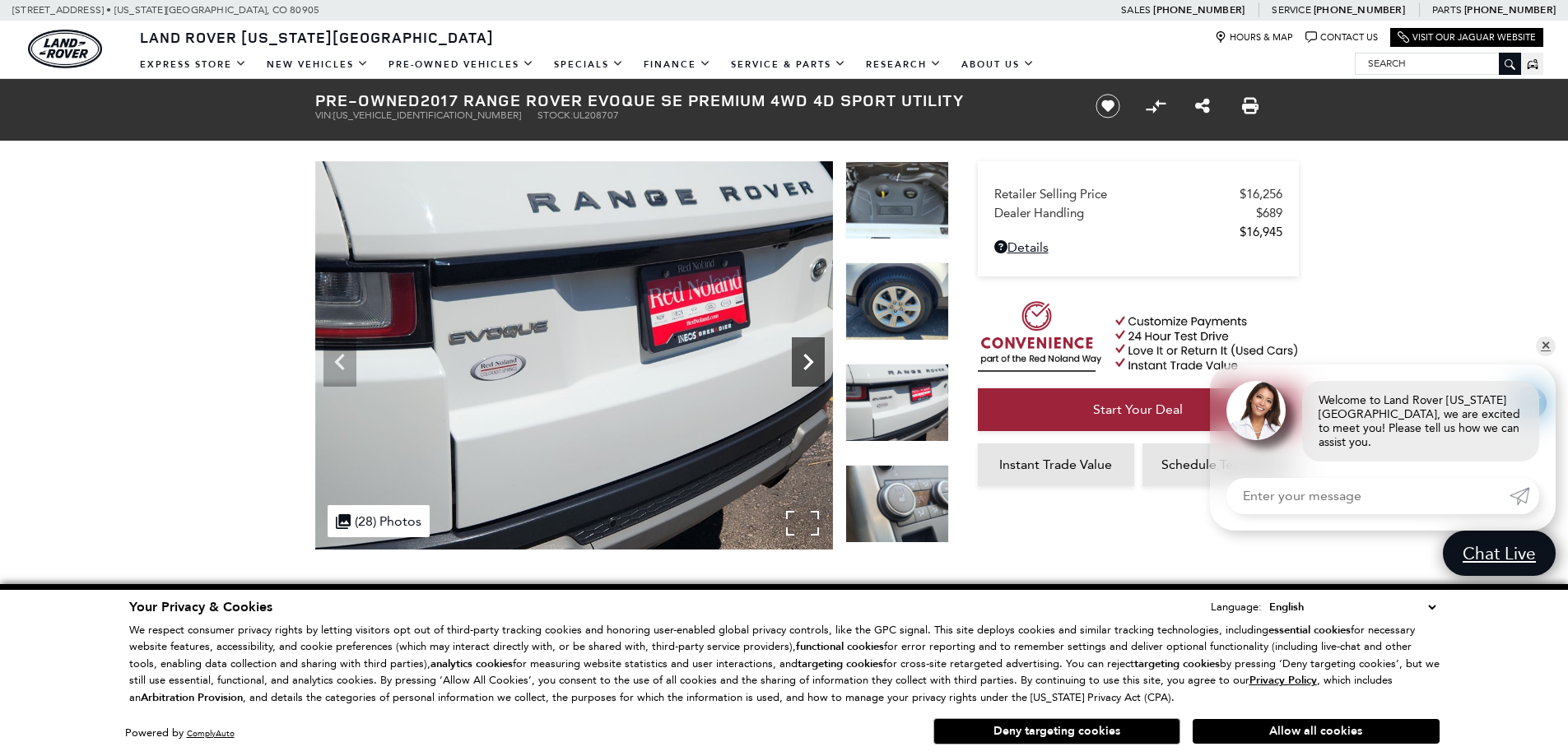
click at [815, 368] on icon "Next" at bounding box center [807, 361] width 33 height 33
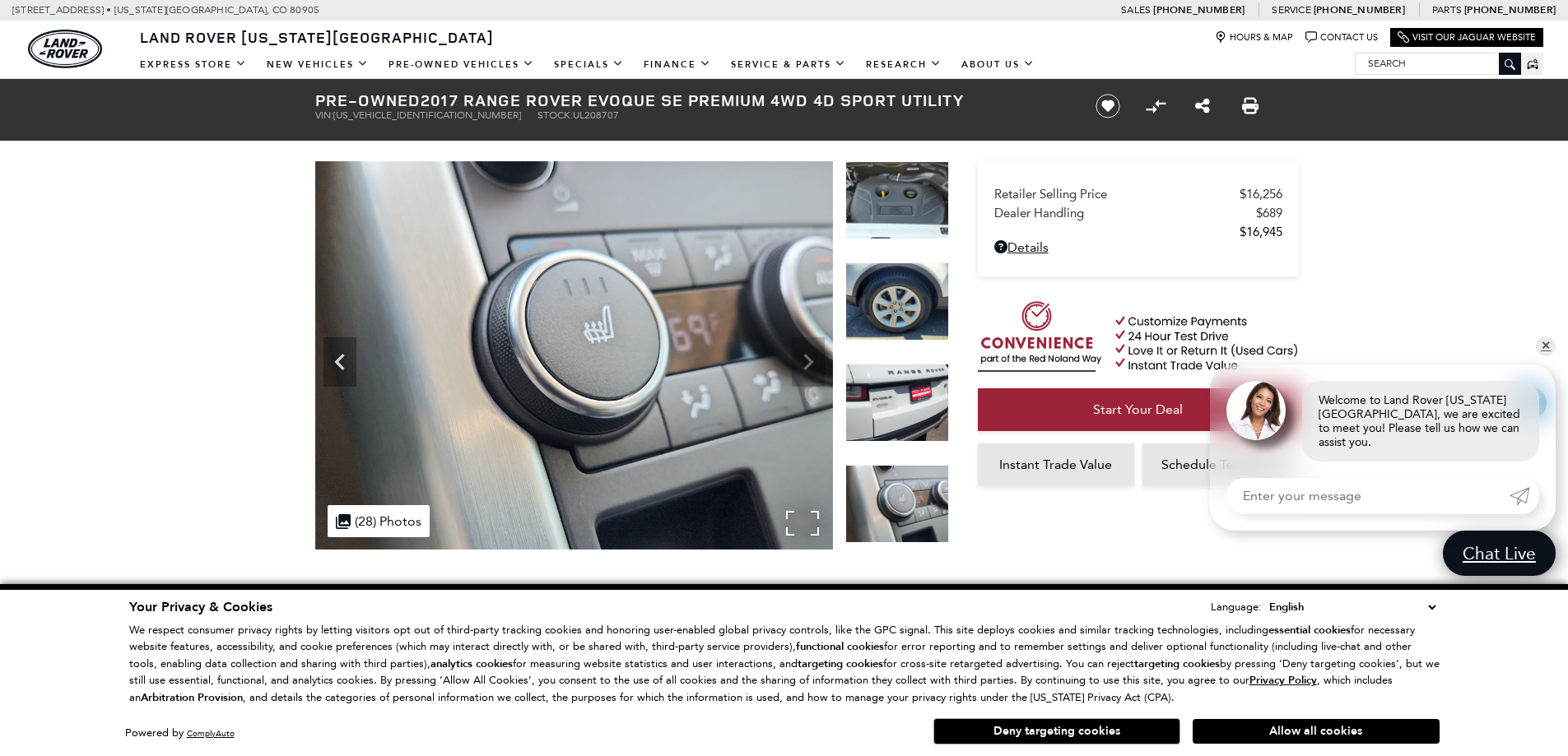
click at [815, 368] on img at bounding box center [574, 355] width 517 height 388
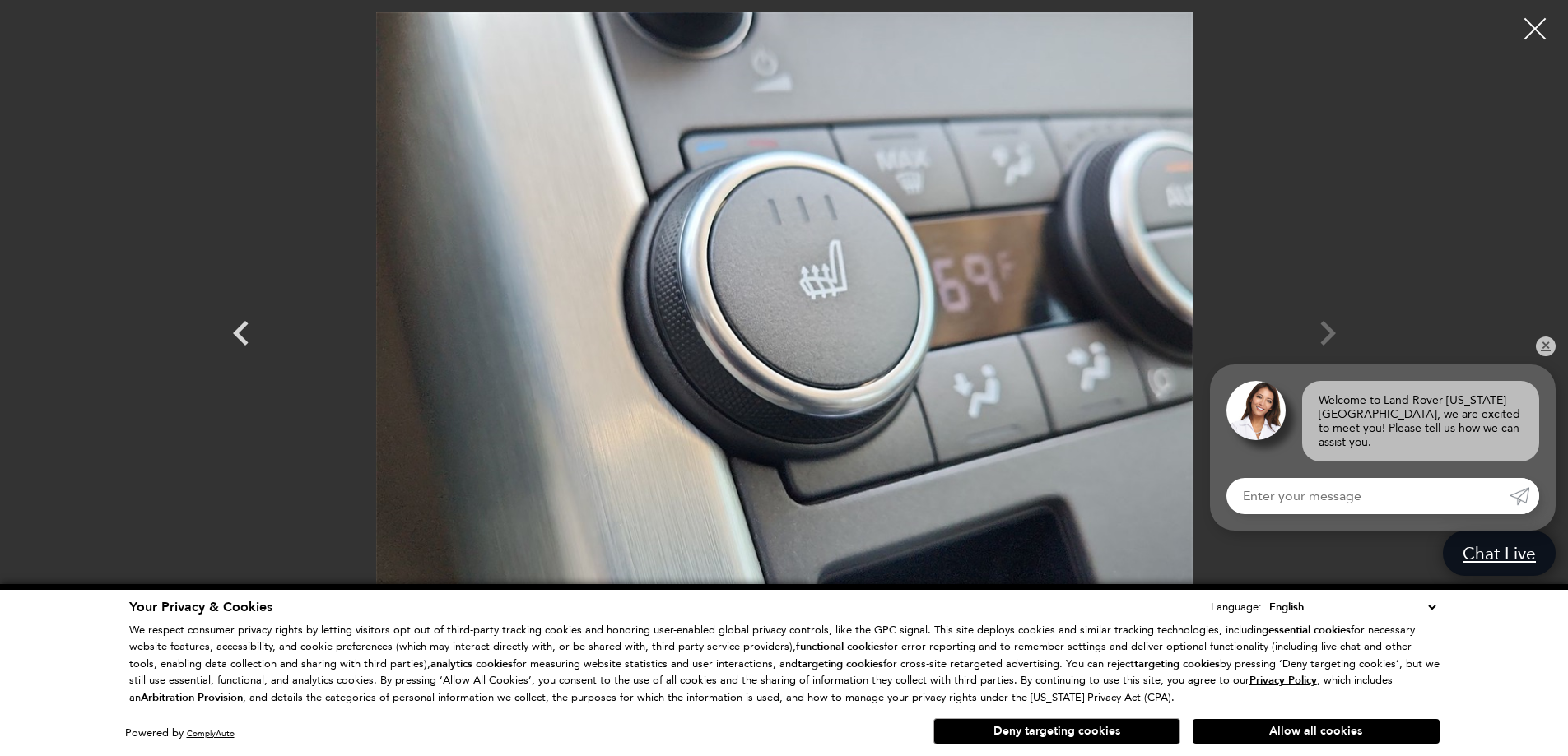
click at [1539, 32] on div at bounding box center [1535, 29] width 44 height 44
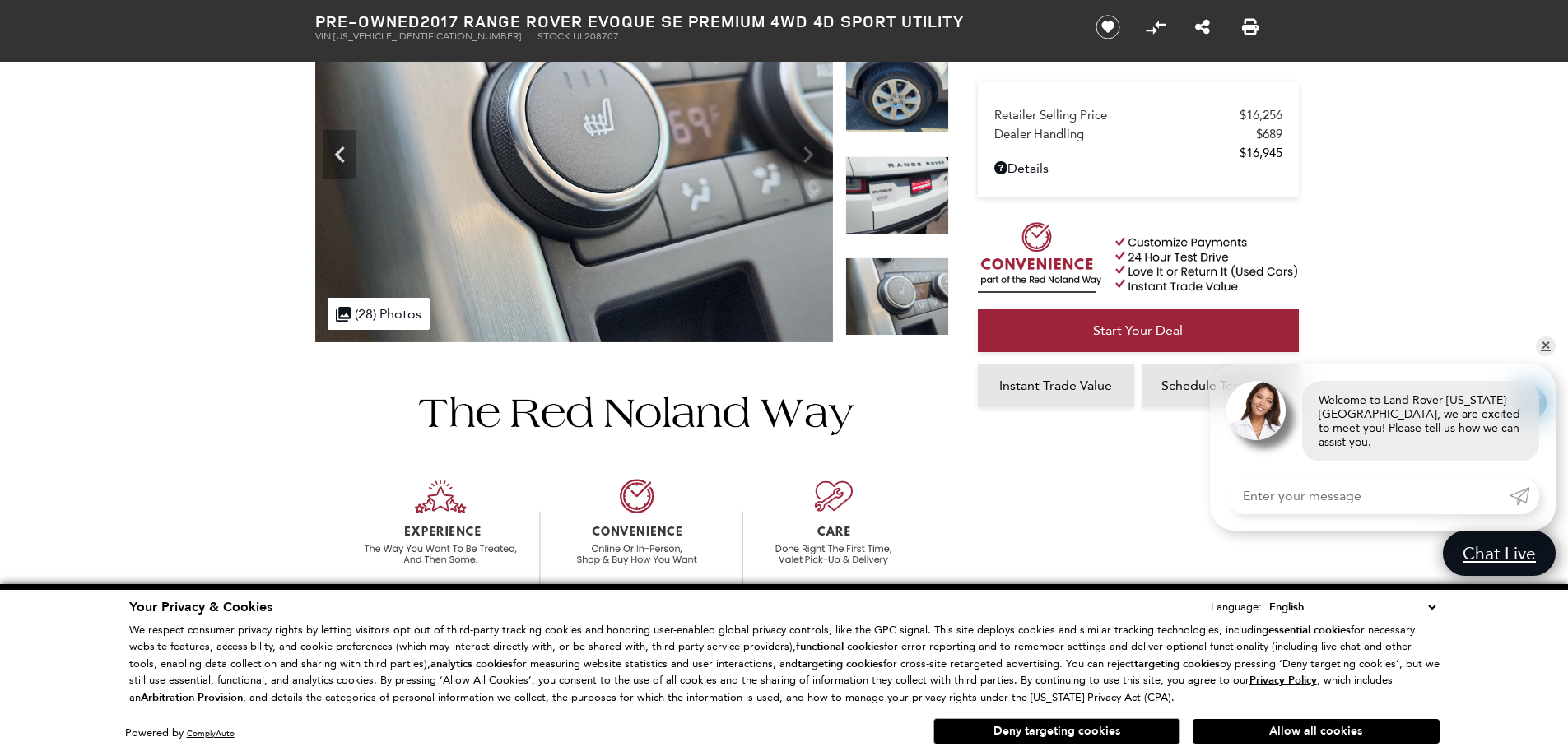
scroll to position [412, 0]
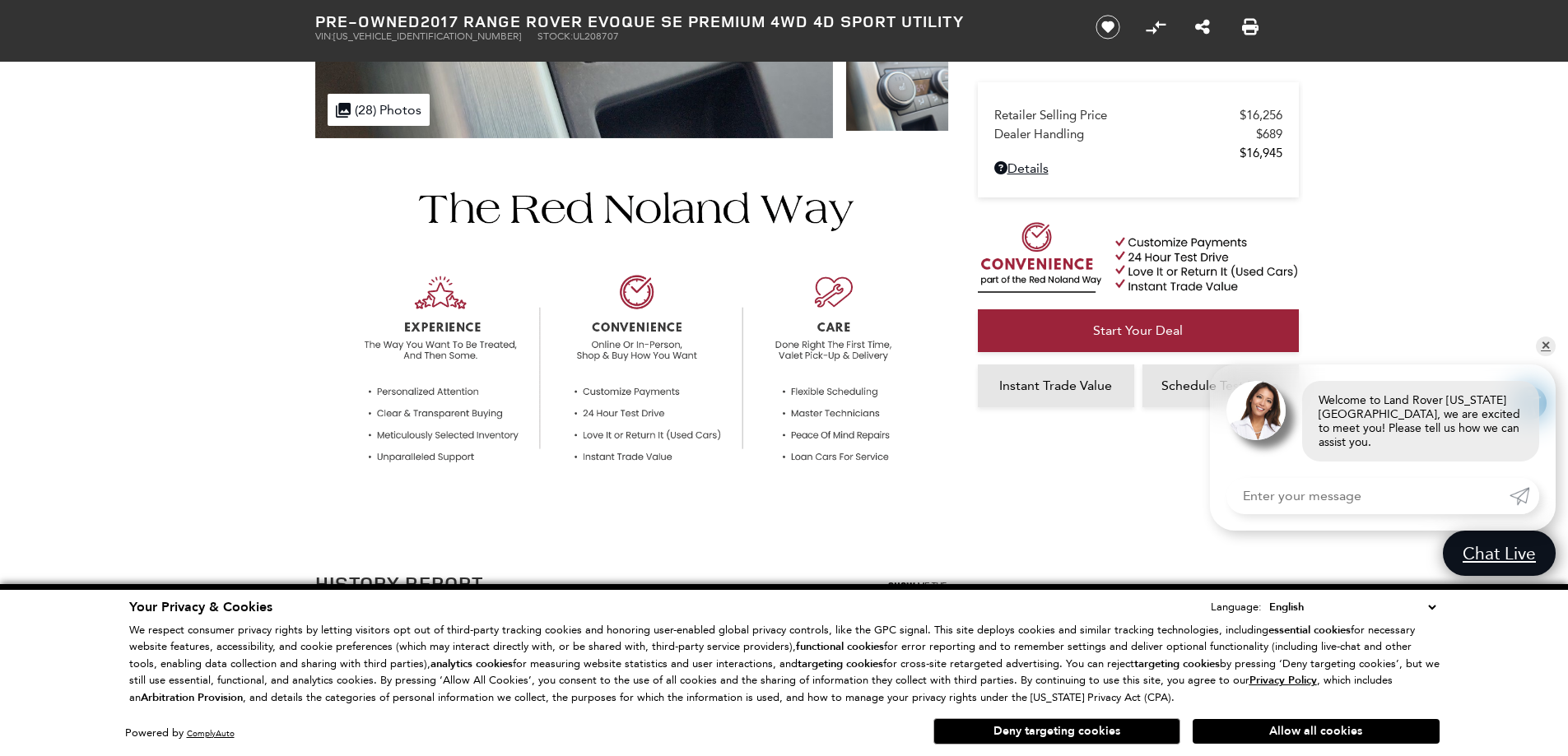
click at [1240, 718] on div "Allow all cookies Deny targeting cookies" at bounding box center [1150, 729] width 580 height 30
click at [1238, 732] on button "Allow all cookies" at bounding box center [1316, 731] width 247 height 24
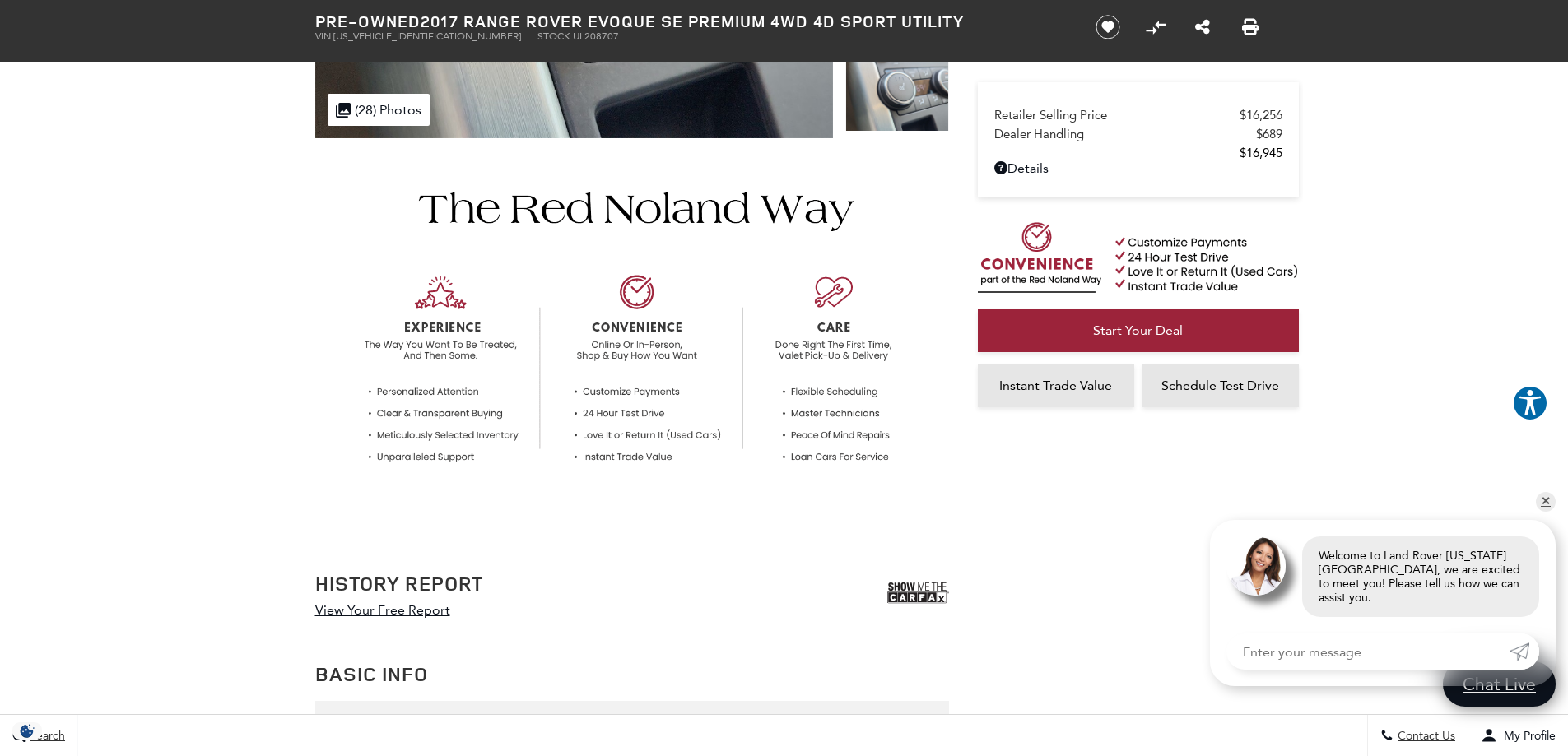
scroll to position [658, 0]
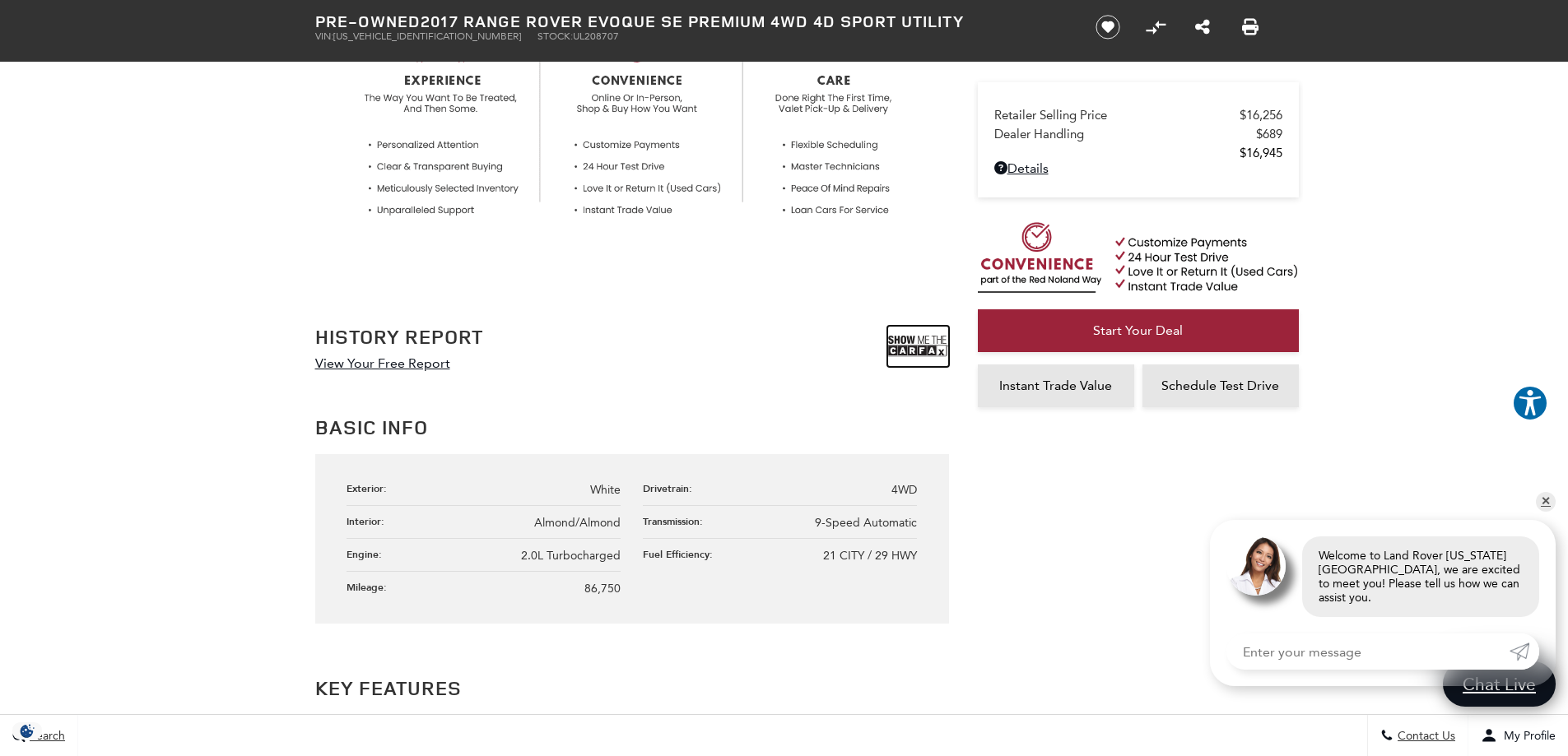
click at [887, 342] on img at bounding box center [918, 346] width 62 height 41
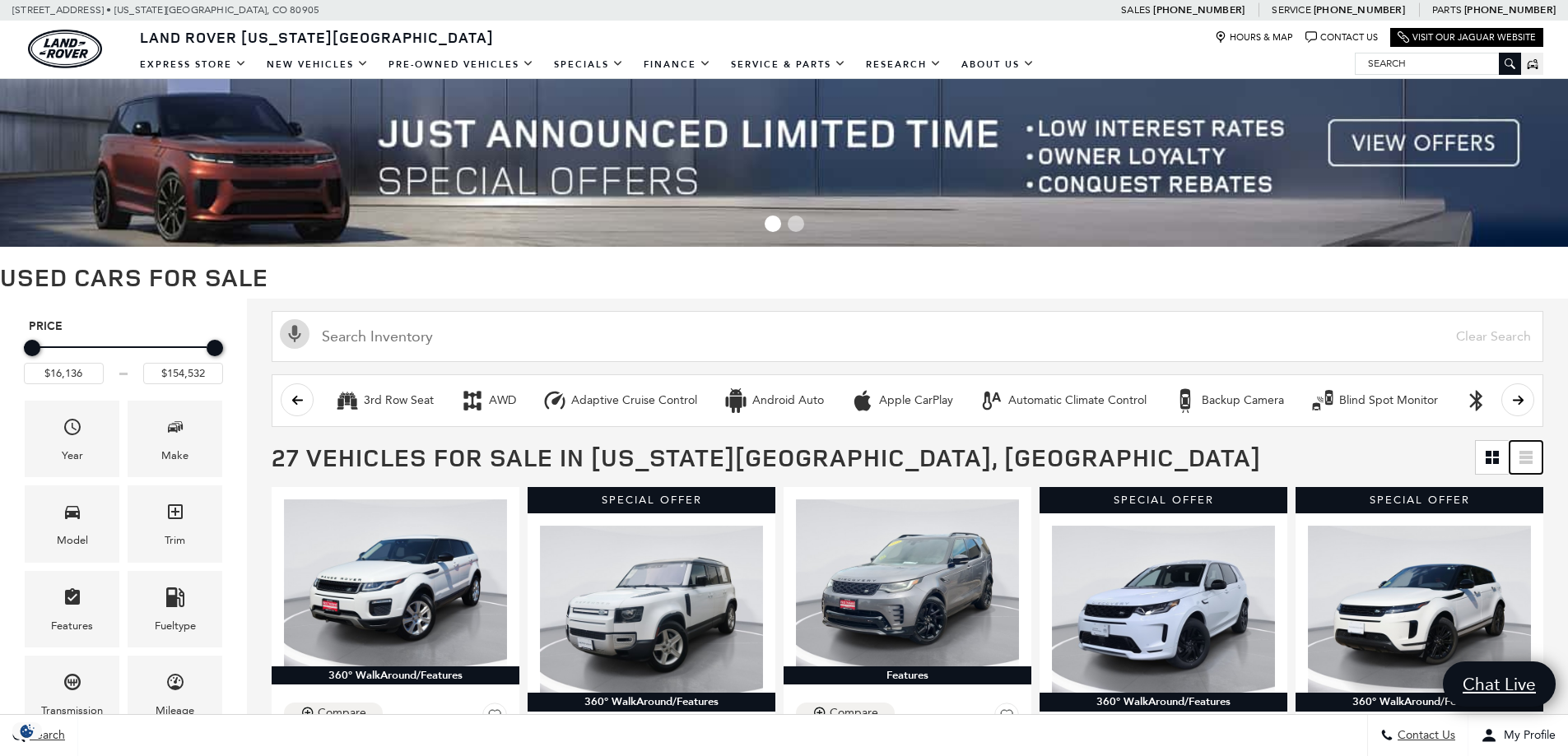
click at [1533, 453] on icon at bounding box center [1526, 453] width 13 height 3
